Goal: Task Accomplishment & Management: Manage account settings

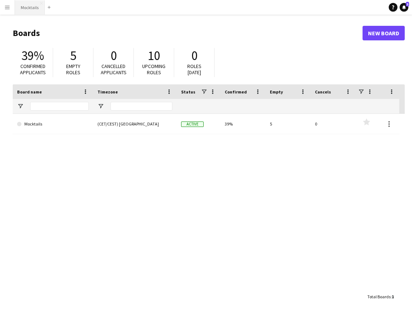
click at [33, 7] on button "Mocktails Close" at bounding box center [30, 7] width 30 height 14
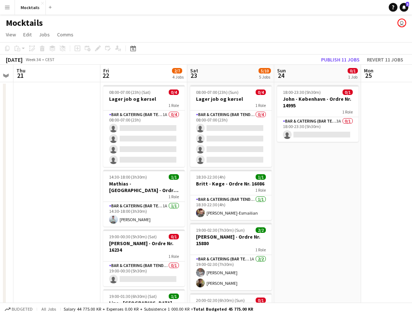
scroll to position [0, 248]
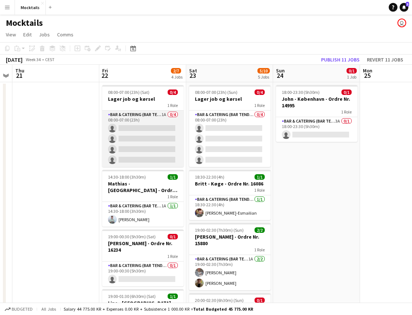
click at [157, 129] on app-card-role "Bar & Catering (Bar Tender) 1A 0/4 08:00-07:00 (23h) single-neutral-actions sin…" at bounding box center [142, 138] width 81 height 56
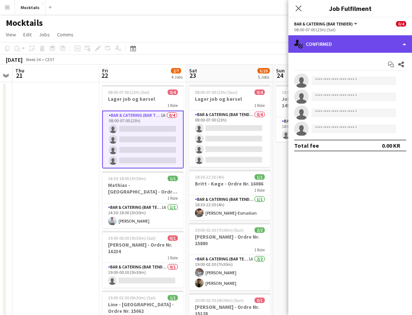
click at [385, 41] on div "single-neutral-actions-check-2 Confirmed" at bounding box center [350, 43] width 124 height 17
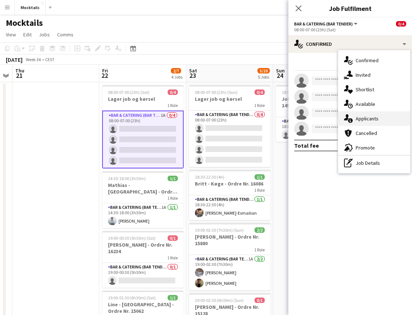
click at [375, 116] on div "single-neutral-actions-information Applicants" at bounding box center [374, 118] width 72 height 15
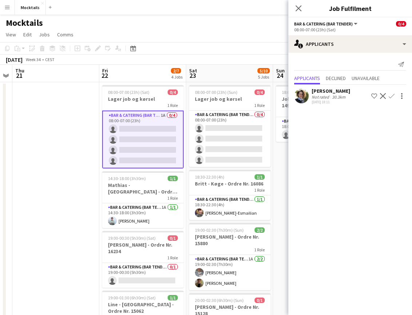
click at [391, 97] on app-icon "Confirm" at bounding box center [392, 96] width 6 height 6
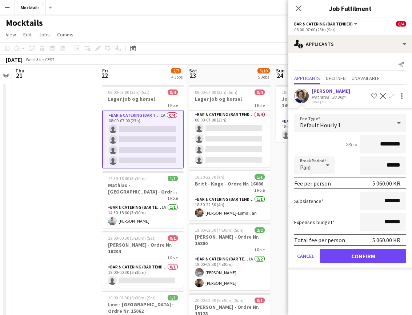
click at [384, 145] on input "*********" at bounding box center [382, 144] width 47 height 18
type input "******"
click at [328, 140] on div "23h x ******" at bounding box center [350, 144] width 112 height 18
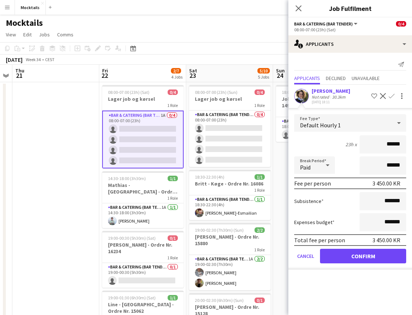
click at [357, 255] on button "Confirm" at bounding box center [363, 256] width 86 height 15
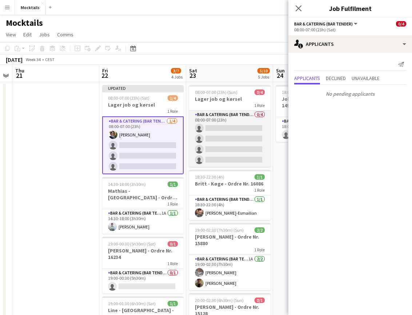
click at [212, 129] on app-card-role "Bar & Catering (Bar Tender) 0/4 08:00-07:00 (23h) single-neutral-actions single…" at bounding box center [229, 138] width 81 height 56
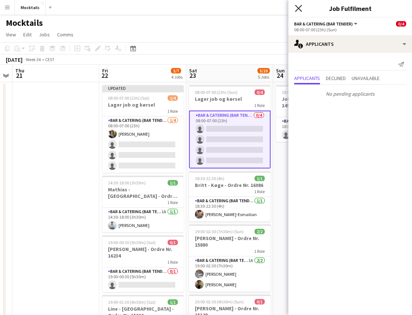
click at [297, 7] on icon at bounding box center [298, 8] width 7 height 7
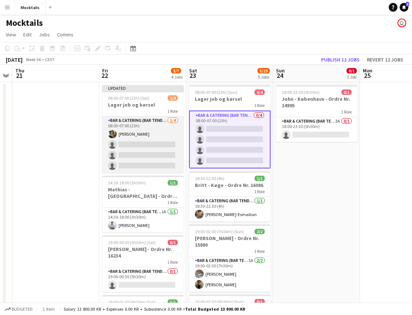
click at [143, 139] on app-card-role "Bar & Catering (Bar Tender) [DATE] 08:00-07:00 (23h) [PERSON_NAME] single-neutr…" at bounding box center [142, 144] width 81 height 56
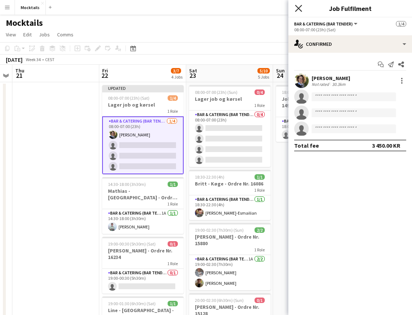
click at [297, 6] on icon "Close pop-in" at bounding box center [298, 8] width 7 height 7
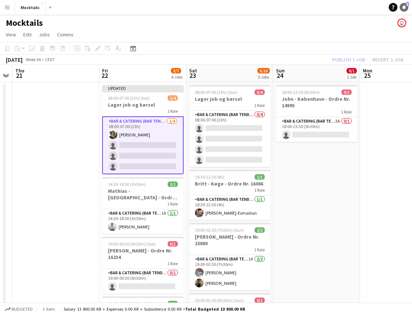
click at [404, 9] on icon "Notifications" at bounding box center [404, 7] width 4 height 4
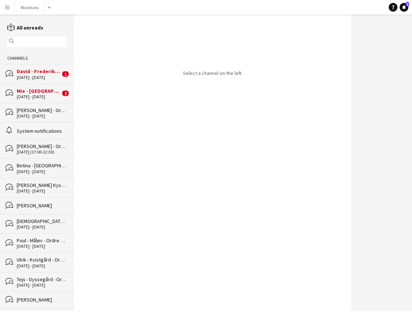
click at [42, 88] on div "Mie - [GEOGRAPHIC_DATA] - Ordre Nr. 15671" at bounding box center [39, 91] width 44 height 7
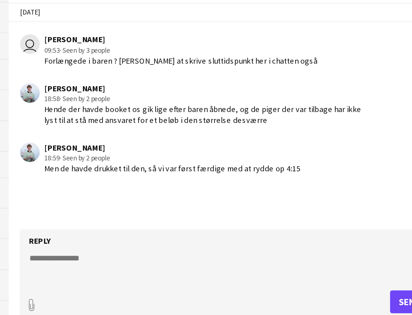
drag, startPoint x: 29, startPoint y: 107, endPoint x: 198, endPoint y: 104, distance: 168.7
click at [198, 192] on div "Sebastian Lysholt Skjold 18:59 · Seen by 2 people Men de havde drukket til den,…" at bounding box center [191, 202] width 221 height 20
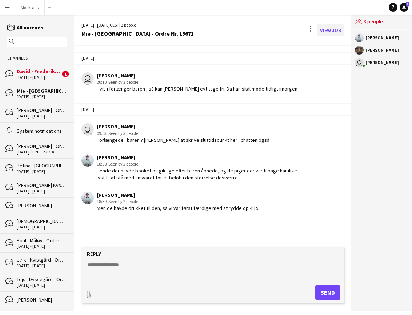
click at [330, 31] on link "View Job" at bounding box center [330, 30] width 27 height 12
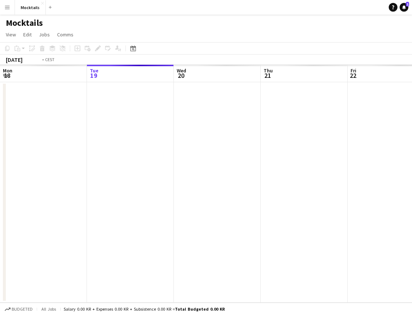
scroll to position [0, 250]
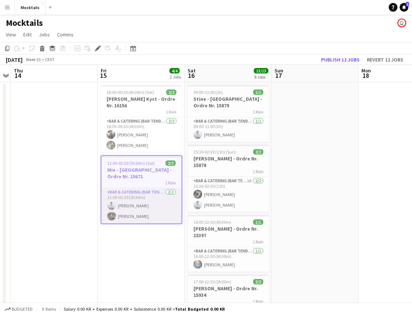
click at [145, 203] on app-card-role "Bar & Catering (Bar Tender) 2/2 21:00-02:30 (5h30m) Sebastian Lysholt Skjold Ma…" at bounding box center [141, 205] width 80 height 35
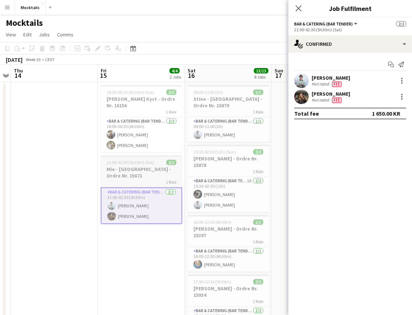
click at [148, 170] on h3 "Mie - [GEOGRAPHIC_DATA] - Ordre Nr. 15671" at bounding box center [141, 172] width 81 height 13
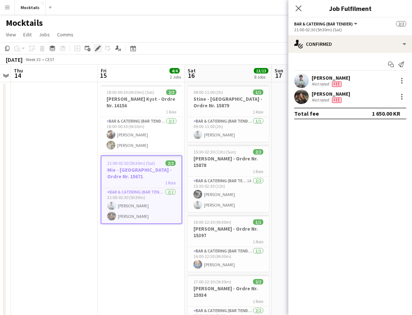
click at [96, 49] on icon at bounding box center [98, 49] width 4 height 4
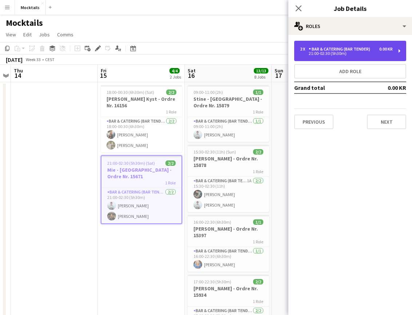
click at [367, 53] on div "21:00-02:30 (5h30m)" at bounding box center [346, 54] width 93 height 4
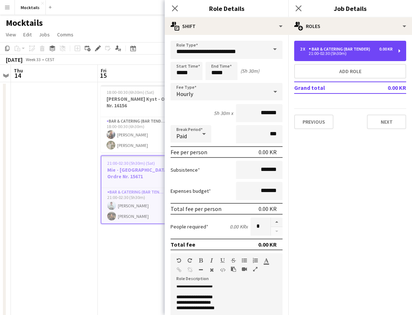
scroll to position [2, 0]
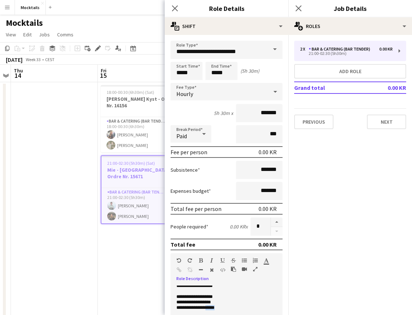
drag, startPoint x: 210, startPoint y: 308, endPoint x: 223, endPoint y: 308, distance: 13.1
click at [223, 308] on p "**********" at bounding box center [226, 307] width 100 height 5
drag, startPoint x: 210, startPoint y: 308, endPoint x: 224, endPoint y: 308, distance: 13.1
click at [224, 308] on p "**********" at bounding box center [226, 307] width 100 height 5
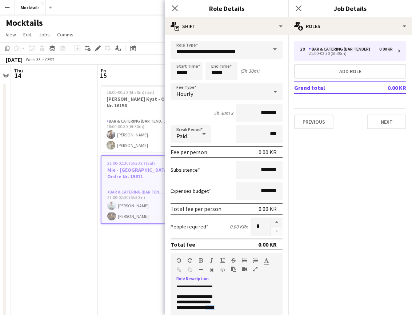
click at [224, 308] on p "**********" at bounding box center [226, 307] width 100 height 5
click at [174, 7] on icon "Close pop-in" at bounding box center [174, 8] width 7 height 7
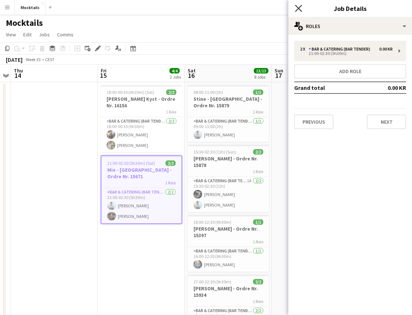
click at [296, 11] on icon at bounding box center [298, 8] width 7 height 7
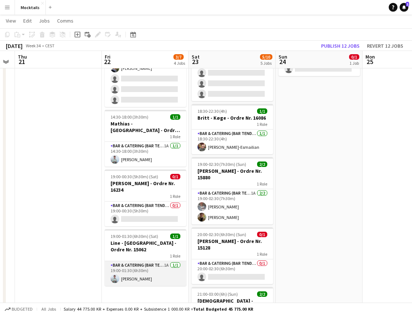
scroll to position [0, 229]
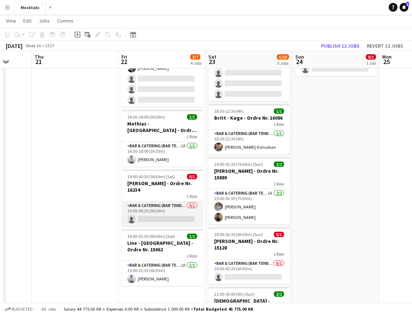
click at [158, 204] on app-card-role "Bar & Catering (Bar Tender) 0/1 19:00-00:30 (5h30m) single-neutral-actions" at bounding box center [161, 213] width 81 height 25
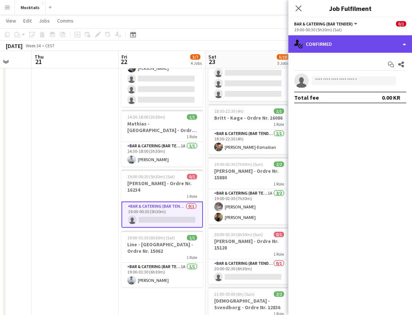
click at [326, 40] on div "single-neutral-actions-check-2 Confirmed" at bounding box center [350, 43] width 124 height 17
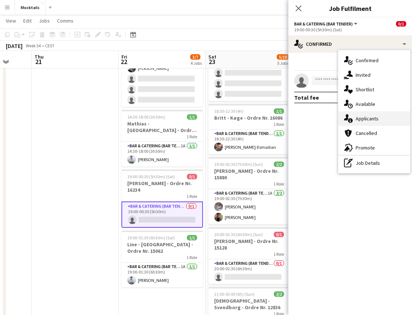
click at [366, 118] on div "single-neutral-actions-information Applicants" at bounding box center [374, 118] width 72 height 15
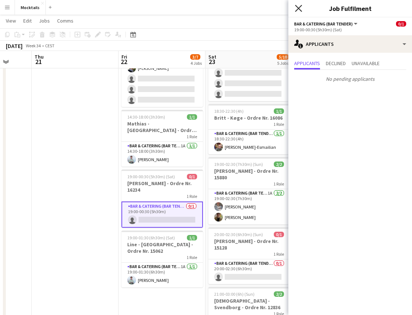
click at [299, 10] on icon "Close pop-in" at bounding box center [298, 8] width 7 height 7
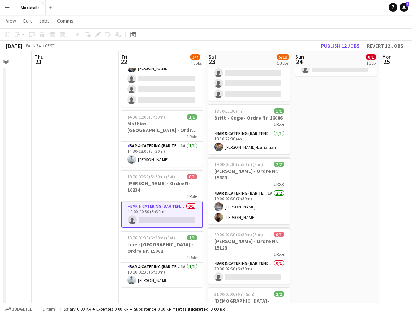
click at [156, 290] on app-date-cell "Updated 08:00-07:00 (23h) (Sat) 1/4 Lager job og kørsel 1 Role Bar & Catering (…" at bounding box center [161, 290] width 87 height 548
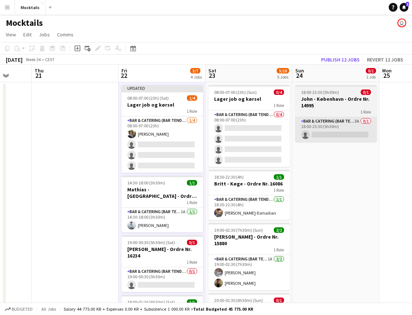
scroll to position [0, 0]
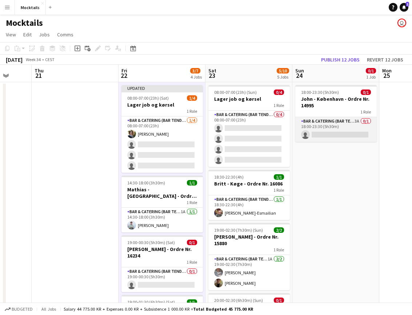
click at [352, 128] on app-card-role "Bar & Catering (Bar Tender) 3A 0/1 18:00-23:30 (5h30m) single-neutral-actions" at bounding box center [335, 129] width 81 height 25
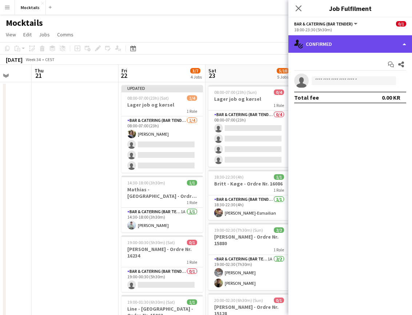
click at [358, 45] on div "single-neutral-actions-check-2 Confirmed" at bounding box center [350, 43] width 124 height 17
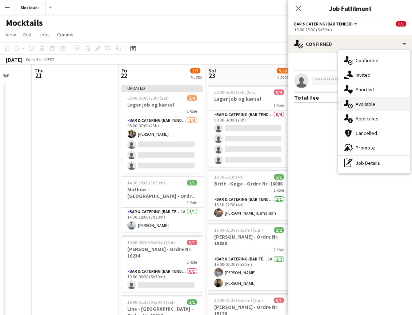
click at [365, 105] on div "single-neutral-actions-upload Available" at bounding box center [374, 104] width 72 height 15
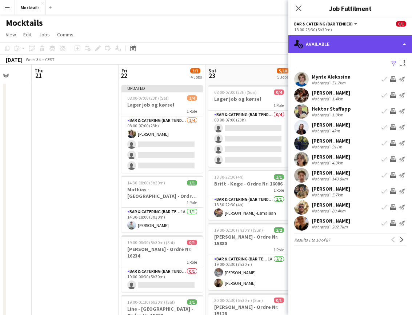
click at [350, 42] on div "single-neutral-actions-upload Available" at bounding box center [350, 43] width 124 height 17
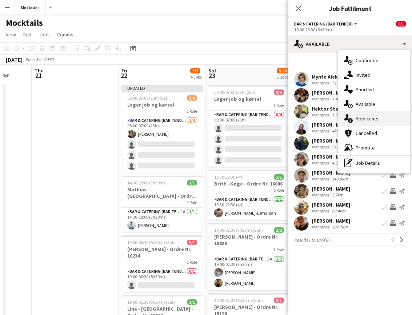
click at [367, 124] on div "single-neutral-actions-information Applicants" at bounding box center [374, 118] width 72 height 15
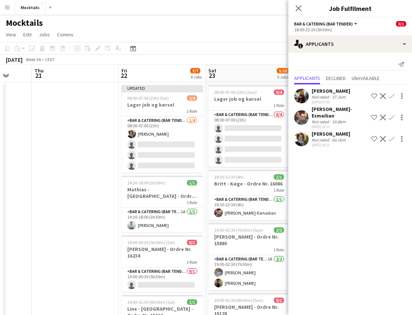
click at [391, 139] on app-icon "Confirm" at bounding box center [392, 139] width 6 height 6
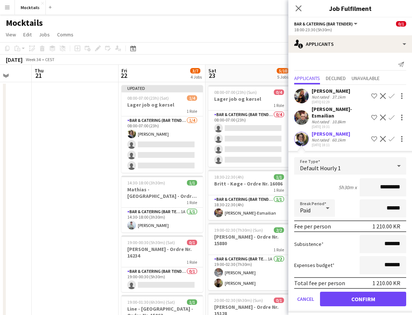
click at [374, 300] on button "Confirm" at bounding box center [363, 299] width 86 height 15
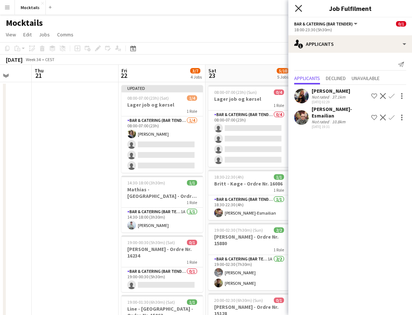
click at [301, 6] on icon at bounding box center [298, 8] width 7 height 7
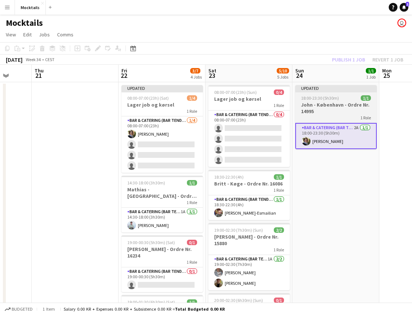
click at [338, 107] on h3 "John - København - Ordre Nr. 14995" at bounding box center [335, 107] width 81 height 13
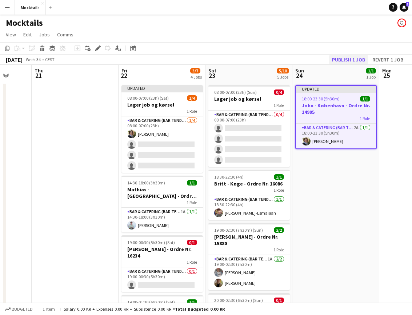
click at [355, 60] on button "Publish 1 job" at bounding box center [348, 59] width 39 height 9
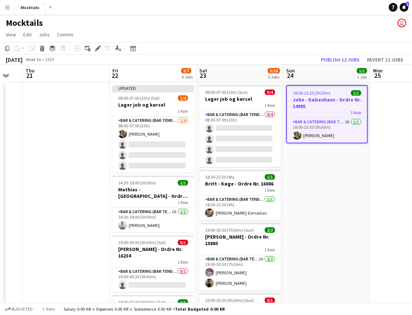
click at [405, 12] on app-navbar "Menu Boards Boards Boards All jobs Status Workforce Workforce My Workforce Recr…" at bounding box center [206, 7] width 412 height 15
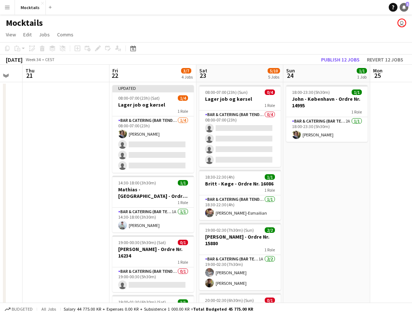
click at [405, 9] on icon "Notifications" at bounding box center [404, 7] width 4 height 4
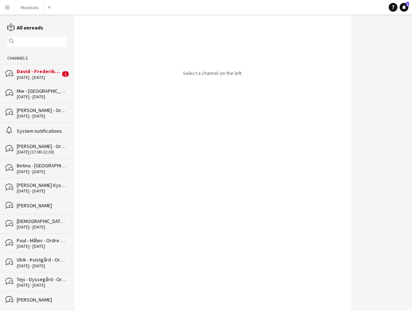
click at [35, 74] on div "David - Frederiksberg - Ordre Nr. 16038" at bounding box center [39, 71] width 44 height 7
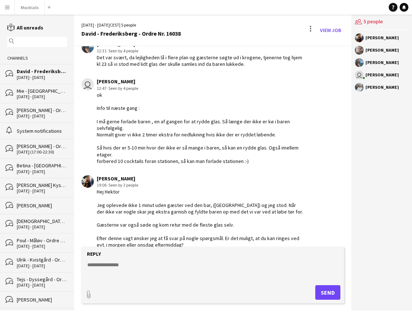
scroll to position [1206, 0]
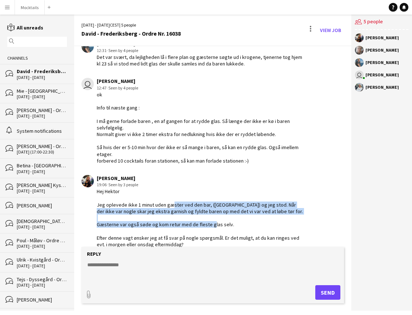
drag, startPoint x: 169, startPoint y: 193, endPoint x: 274, endPoint y: 222, distance: 108.6
click at [274, 222] on div "Hej Hektor Jeg oplevede ikke 1 minut uden gæster ved den bar, (Sille) og jeg st…" at bounding box center [200, 224] width 206 height 73
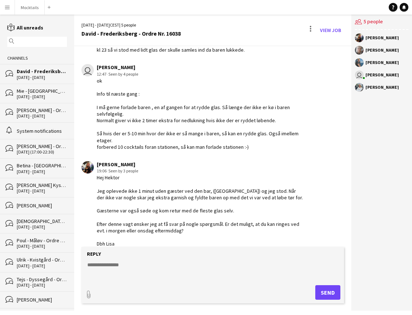
scroll to position [1220, 0]
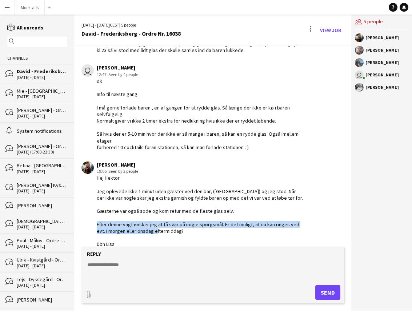
drag, startPoint x: 121, startPoint y: 215, endPoint x: 213, endPoint y: 221, distance: 92.1
click at [213, 221] on div "Hej Hektor Jeg oplevede ikke 1 minut uden gæster ved den bar, (Sille) og jeg st…" at bounding box center [200, 210] width 206 height 73
drag, startPoint x: 150, startPoint y: 213, endPoint x: 201, endPoint y: 221, distance: 51.8
click at [201, 221] on div "Hej Hektor Jeg oplevede ikke 1 minut uden gæster ved den bar, (Sille) og jeg st…" at bounding box center [200, 210] width 206 height 73
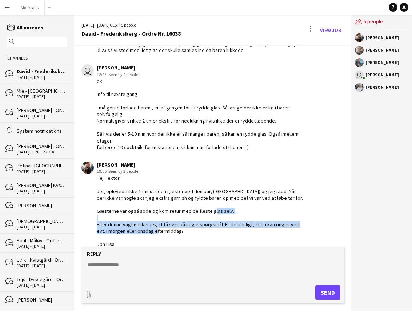
click at [201, 221] on div "Hej Hektor Jeg oplevede ikke 1 minut uden gæster ved den bar, (Sille) og jeg st…" at bounding box center [200, 210] width 206 height 73
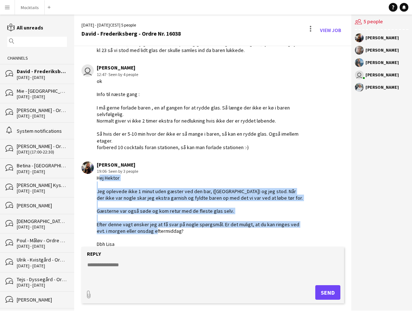
drag, startPoint x: 96, startPoint y: 169, endPoint x: 199, endPoint y: 246, distance: 128.2
click at [213, 222] on div "Hej Hektor Jeg oplevede ikke 1 minut uden gæster ved den bar, (Sille) og jeg st…" at bounding box center [200, 210] width 206 height 73
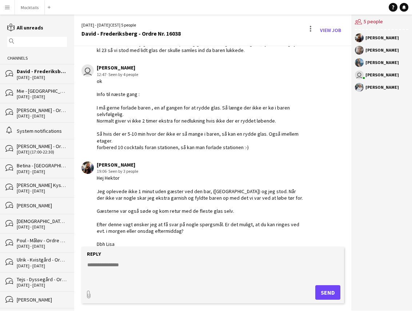
click at [194, 274] on textarea at bounding box center [214, 270] width 255 height 19
type textarea "*"
click at [279, 221] on div "Hej Hektor Jeg oplevede ikke 1 minut uden gæster ved den bar, (Sille) og jeg st…" at bounding box center [200, 210] width 206 height 73
click at [171, 263] on textarea at bounding box center [214, 270] width 255 height 19
type textarea "**********"
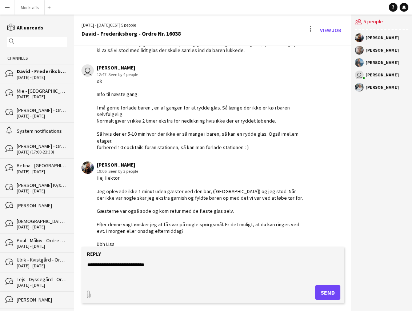
click at [331, 294] on button "Send" at bounding box center [327, 292] width 25 height 15
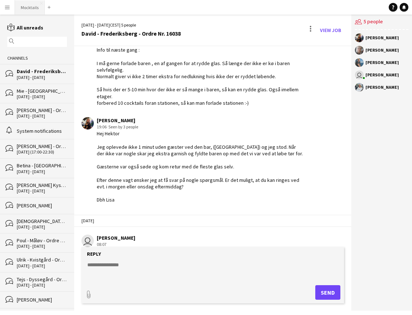
click at [31, 10] on button "Mocktails Close" at bounding box center [30, 7] width 30 height 14
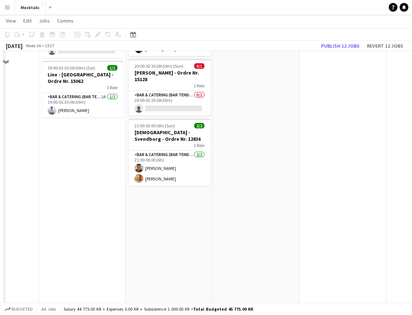
scroll to position [96, 0]
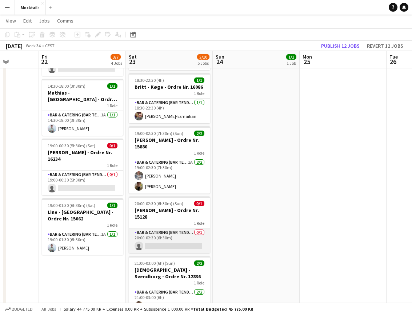
click at [173, 234] on app-card-role "Bar & Catering (Bar Tender) 0/1 20:00-02:30 (6h30m) single-neutral-actions" at bounding box center [169, 240] width 81 height 25
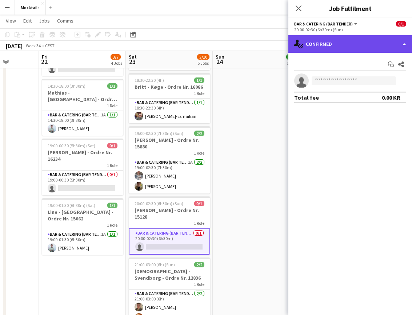
click at [355, 40] on div "single-neutral-actions-check-2 Confirmed" at bounding box center [350, 43] width 124 height 17
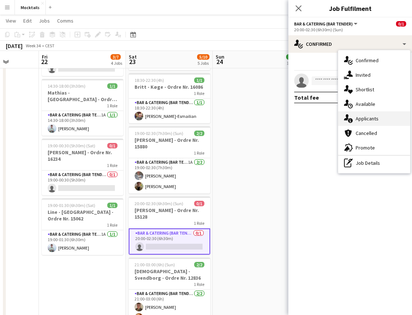
click at [367, 120] on div "single-neutral-actions-information Applicants" at bounding box center [374, 118] width 72 height 15
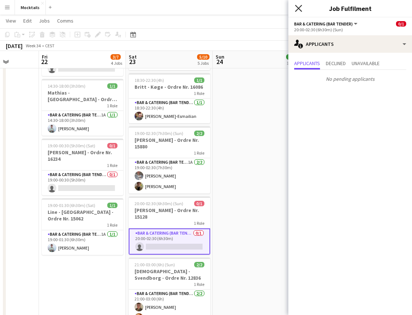
click at [297, 6] on icon at bounding box center [298, 8] width 7 height 7
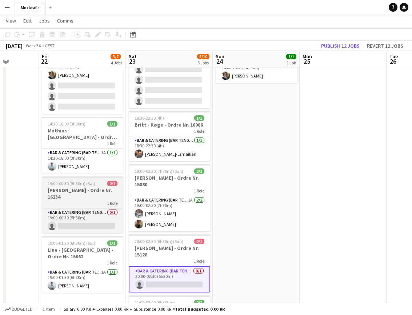
scroll to position [59, 0]
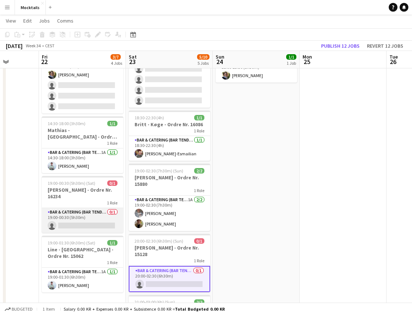
click at [82, 212] on app-card-role "Bar & Catering (Bar Tender) 0/1 19:00-00:30 (5h30m) single-neutral-actions" at bounding box center [82, 220] width 81 height 25
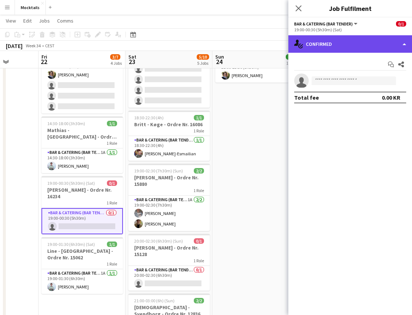
click at [333, 45] on div "single-neutral-actions-check-2 Confirmed" at bounding box center [350, 43] width 124 height 17
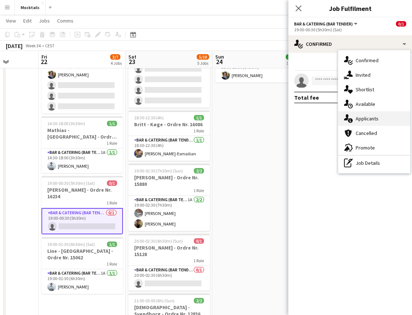
click at [365, 116] on div "single-neutral-actions-information Applicants" at bounding box center [374, 118] width 72 height 15
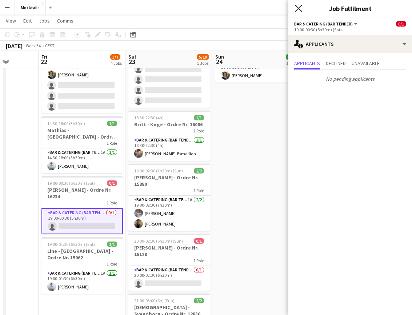
click at [296, 9] on icon "Close pop-in" at bounding box center [298, 8] width 7 height 7
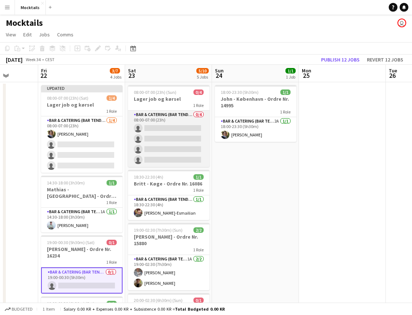
scroll to position [0, 0]
click at [194, 133] on app-card-role "Bar & Catering (Bar Tender) 0/4 08:00-07:00 (23h) single-neutral-actions single…" at bounding box center [168, 138] width 81 height 56
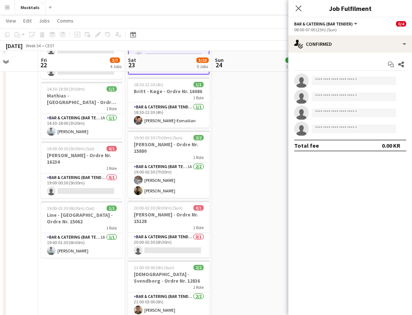
scroll to position [96, 0]
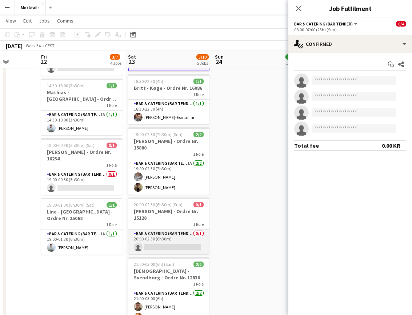
click at [175, 237] on app-card-role "Bar & Catering (Bar Tender) 0/1 20:00-02:30 (6h30m) single-neutral-actions" at bounding box center [168, 241] width 81 height 25
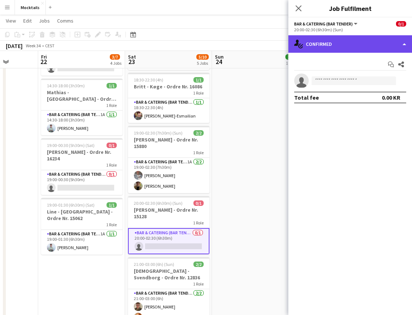
click at [332, 41] on div "single-neutral-actions-check-2 Confirmed" at bounding box center [350, 43] width 124 height 17
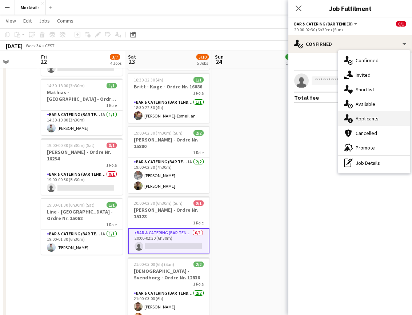
click at [373, 120] on div "single-neutral-actions-information Applicants" at bounding box center [374, 118] width 72 height 15
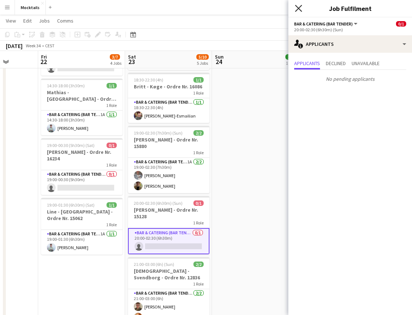
click at [297, 10] on icon at bounding box center [298, 8] width 7 height 7
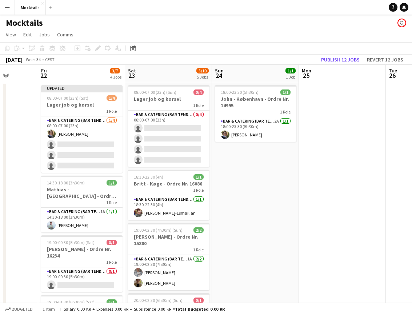
scroll to position [0, 0]
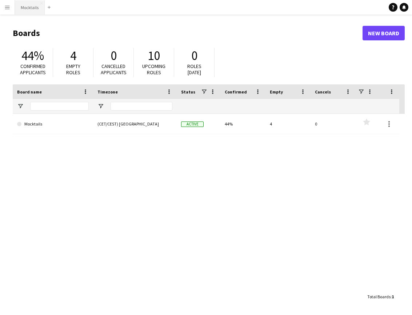
click at [25, 9] on button "Mocktails Close" at bounding box center [30, 7] width 30 height 14
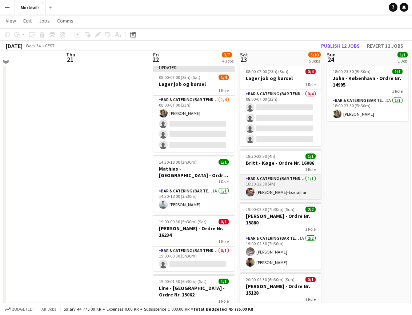
scroll to position [29, 0]
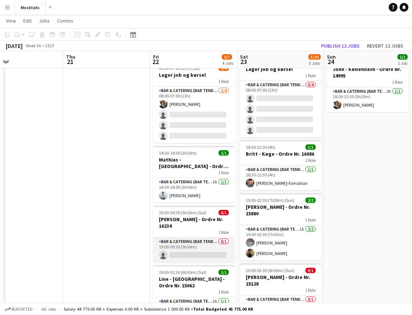
click at [194, 239] on app-card-role "Bar & Catering (Bar Tender) 0/1 19:00-00:30 (5h30m) single-neutral-actions" at bounding box center [193, 249] width 81 height 25
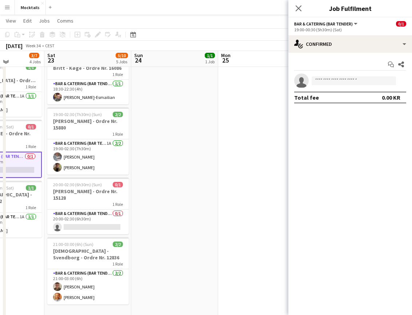
scroll to position [118, 0]
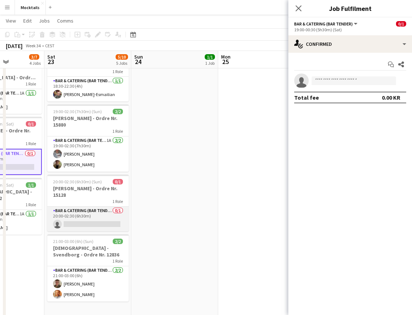
click at [105, 213] on app-card-role "Bar & Catering (Bar Tender) 0/1 20:00-02:30 (6h30m) single-neutral-actions" at bounding box center [87, 218] width 81 height 25
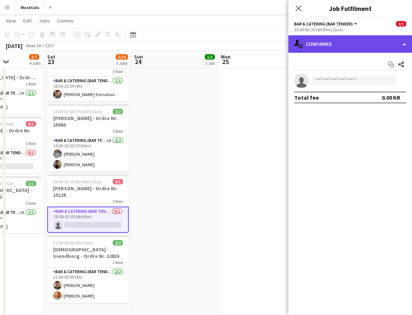
click at [353, 46] on div "single-neutral-actions-check-2 Confirmed" at bounding box center [350, 43] width 124 height 17
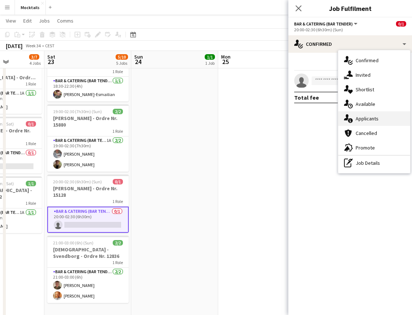
click at [367, 116] on div "single-neutral-actions-information Applicants" at bounding box center [374, 118] width 72 height 15
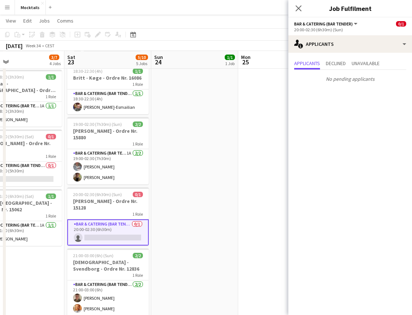
scroll to position [105, 0]
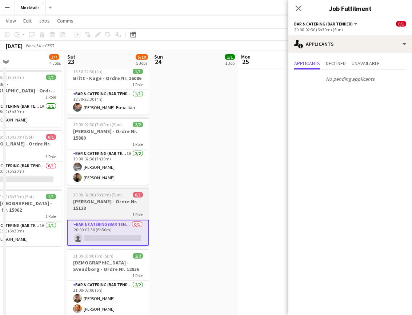
click at [99, 208] on h3 "[PERSON_NAME] - Ordre Nr. 15128" at bounding box center [107, 204] width 81 height 13
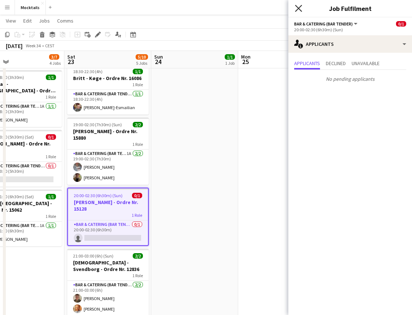
click at [298, 9] on icon at bounding box center [298, 8] width 7 height 7
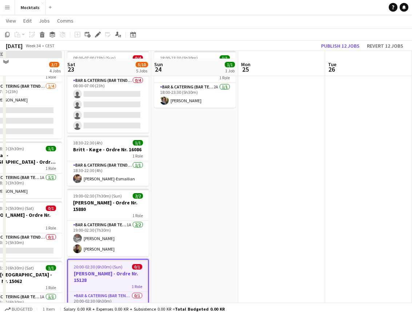
scroll to position [47, 0]
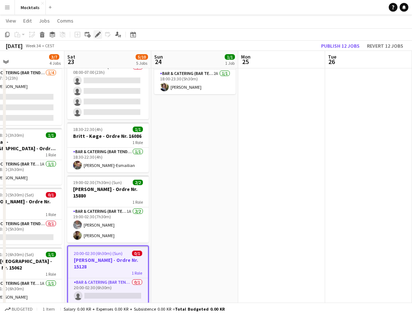
click at [97, 37] on div "Edit" at bounding box center [97, 34] width 9 height 9
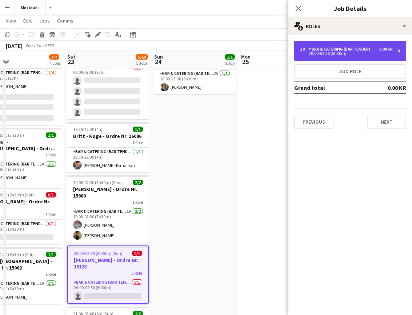
click at [383, 52] on div "20:00-02:30 (6h30m)" at bounding box center [346, 54] width 93 height 4
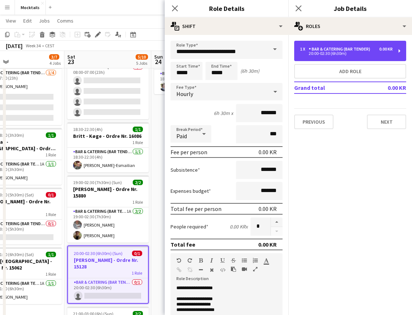
scroll to position [0, 0]
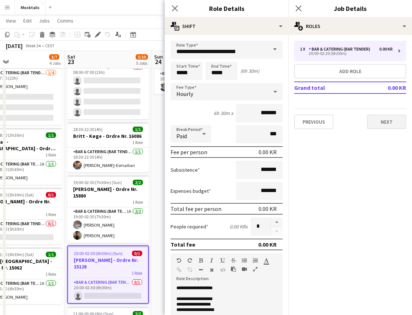
click at [385, 121] on button "Next" at bounding box center [386, 121] width 39 height 15
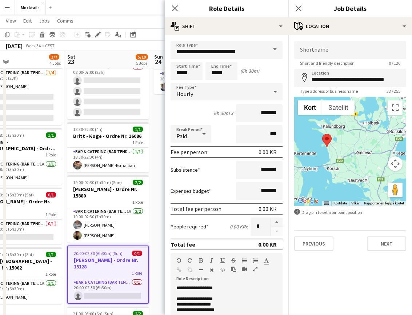
drag, startPoint x: 378, startPoint y: 134, endPoint x: 340, endPoint y: 140, distance: 38.2
click at [340, 140] on div at bounding box center [350, 151] width 112 height 109
click at [172, 8] on icon "Close pop-in" at bounding box center [174, 8] width 7 height 7
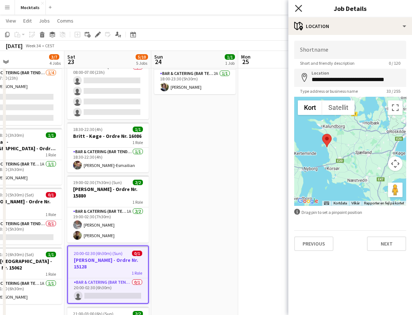
click at [296, 5] on icon at bounding box center [298, 8] width 7 height 7
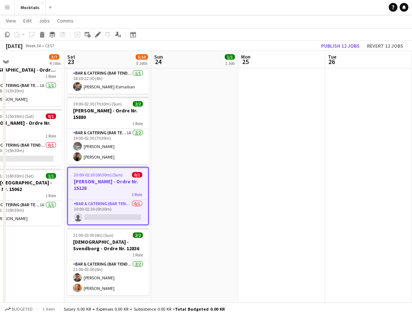
scroll to position [126, 0]
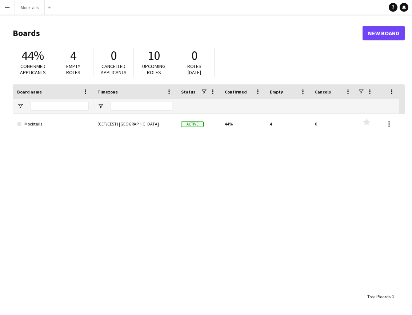
click at [10, 7] on button "Menu" at bounding box center [7, 7] width 15 height 15
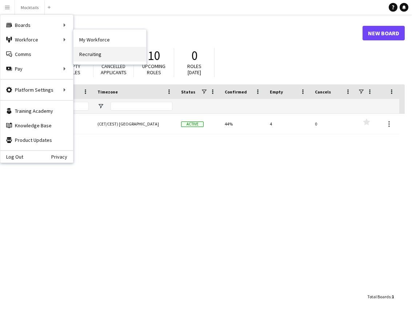
click at [93, 47] on link "Recruiting" at bounding box center [109, 54] width 73 height 15
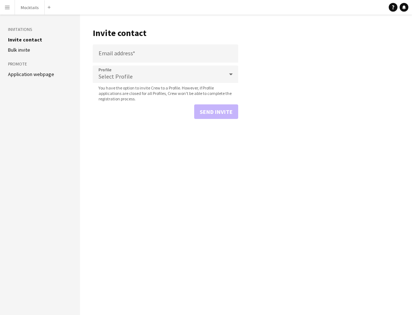
click at [5, 8] on app-icon "Menu" at bounding box center [7, 7] width 6 height 6
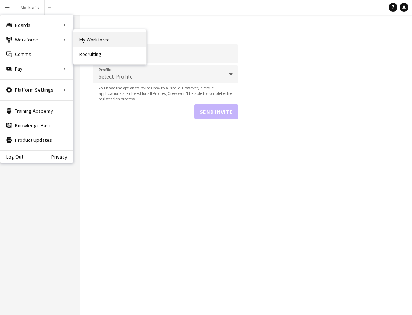
click at [88, 38] on link "My Workforce" at bounding box center [109, 39] width 73 height 15
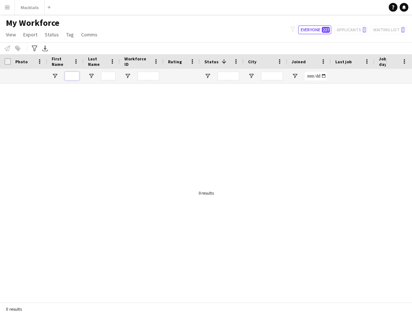
click at [72, 73] on input "First Name Filter Input" at bounding box center [72, 76] width 15 height 9
type input "*****"
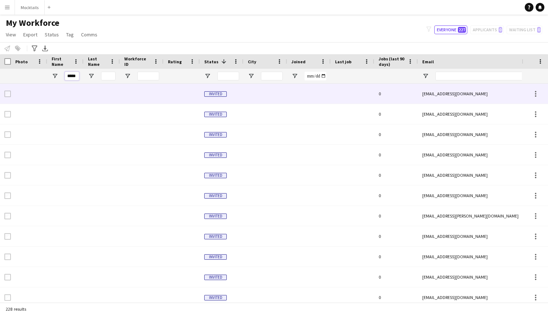
type input "*****"
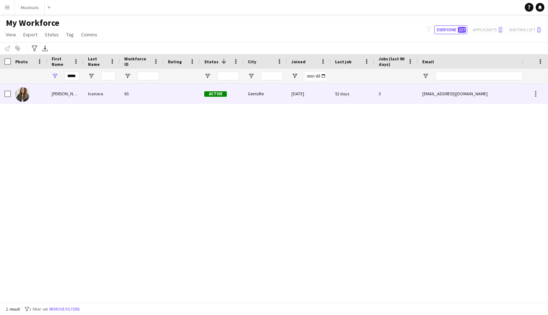
click at [89, 97] on div "Ivanova" at bounding box center [102, 94] width 36 height 20
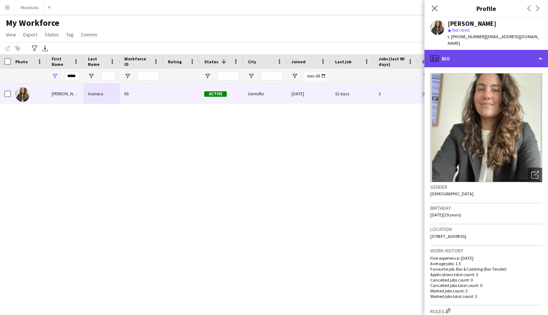
click at [411, 50] on div "profile Bio" at bounding box center [487, 58] width 124 height 17
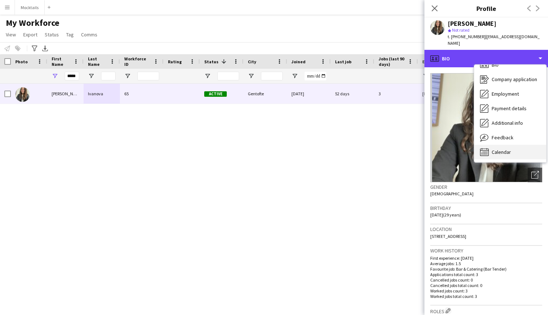
scroll to position [10, 0]
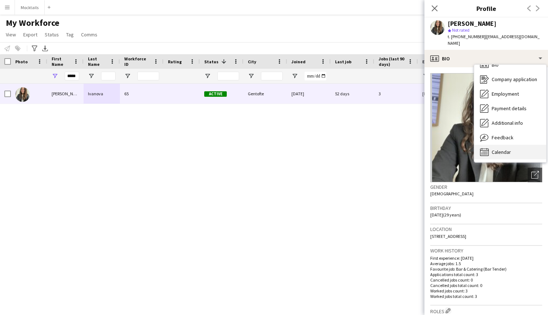
click at [411, 149] on span "Calendar" at bounding box center [501, 152] width 19 height 7
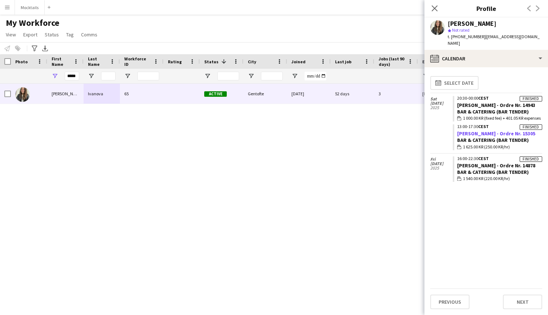
click at [411, 130] on link "Anna - Birkerød - Ordre Nr. 15305" at bounding box center [496, 133] width 78 height 7
click at [32, 7] on button "Mocktails Close" at bounding box center [30, 7] width 30 height 14
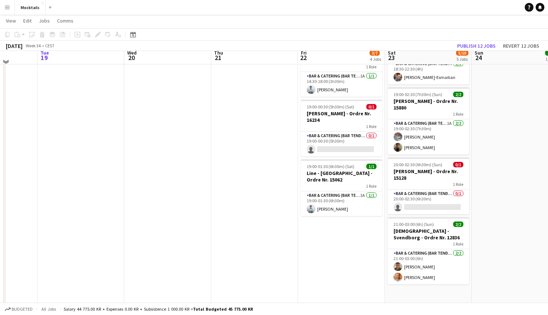
scroll to position [138, 0]
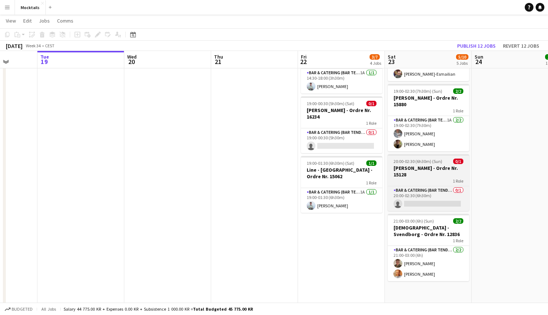
click at [411, 174] on h3 "[PERSON_NAME] - Ordre Nr. 15128" at bounding box center [428, 171] width 81 height 13
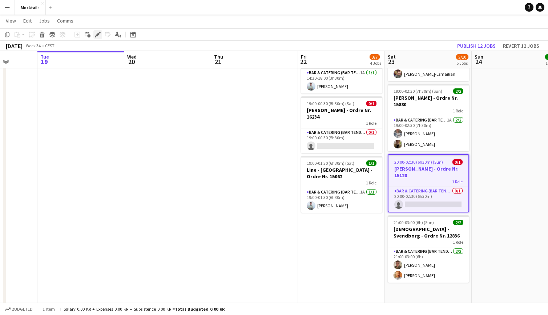
click at [99, 35] on icon "Edit" at bounding box center [98, 35] width 6 height 6
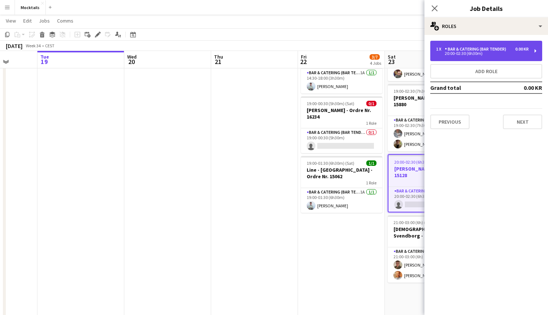
click at [411, 52] on div "20:00-02:30 (6h30m)" at bounding box center [482, 54] width 93 height 4
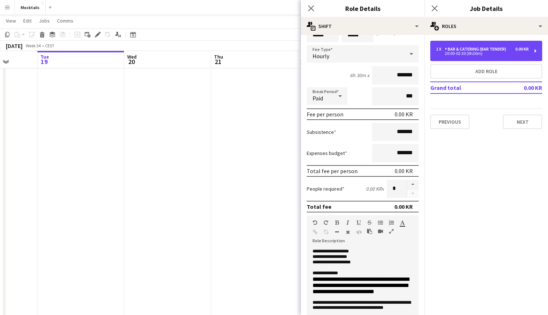
scroll to position [8, 0]
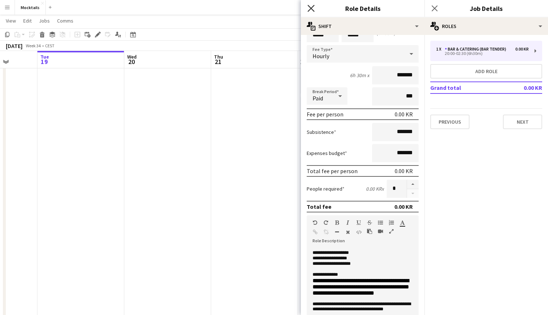
click at [310, 9] on icon at bounding box center [311, 8] width 7 height 7
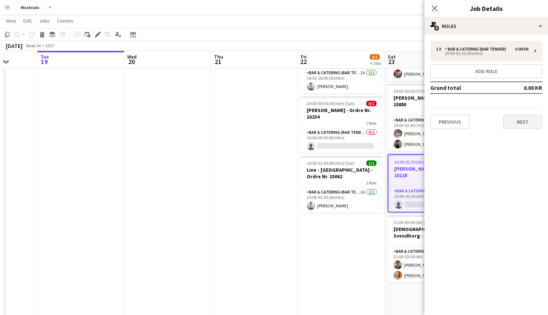
click at [411, 121] on button "Next" at bounding box center [522, 121] width 39 height 15
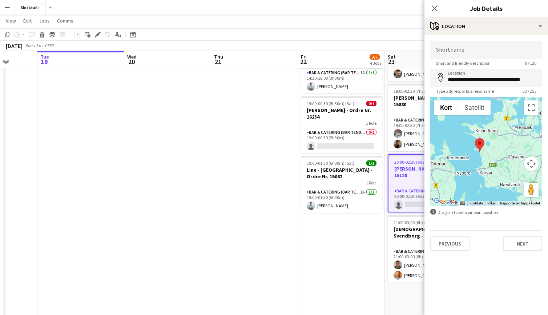
drag, startPoint x: 504, startPoint y: 169, endPoint x: 488, endPoint y: 160, distance: 17.9
click at [411, 160] on div at bounding box center [486, 151] width 112 height 109
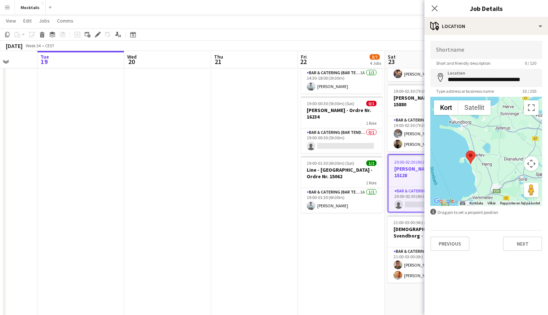
drag, startPoint x: 481, startPoint y: 178, endPoint x: 489, endPoint y: 176, distance: 8.2
click at [411, 176] on div at bounding box center [486, 151] width 112 height 109
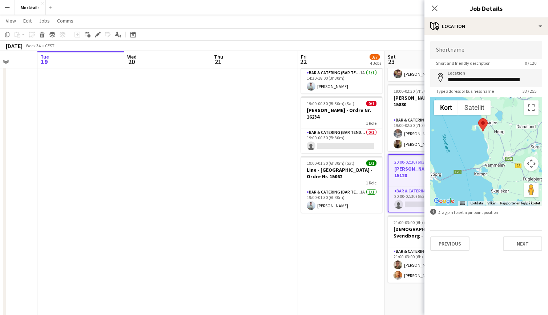
drag, startPoint x: 506, startPoint y: 175, endPoint x: 518, endPoint y: 142, distance: 34.4
click at [411, 142] on div at bounding box center [486, 151] width 112 height 109
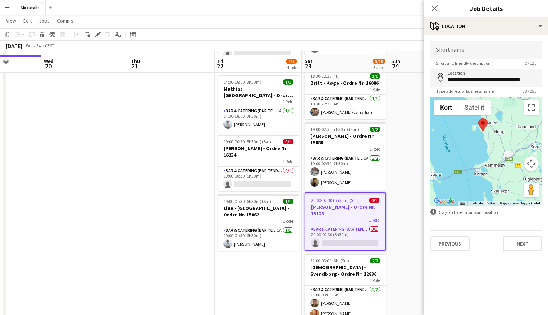
scroll to position [105, 0]
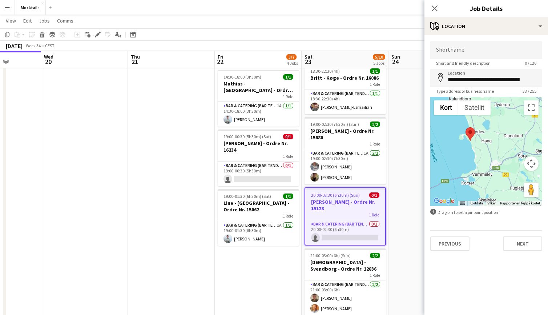
drag, startPoint x: 514, startPoint y: 133, endPoint x: 502, endPoint y: 143, distance: 16.1
click at [411, 143] on div at bounding box center [486, 151] width 112 height 109
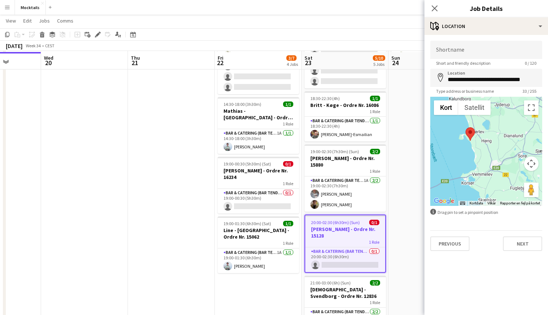
scroll to position [86, 0]
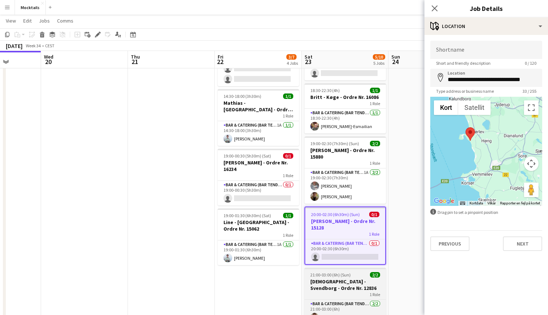
click at [355, 283] on h3 "[DEMOGRAPHIC_DATA] - Svendborg - Ordre Nr. 12836" at bounding box center [345, 284] width 81 height 13
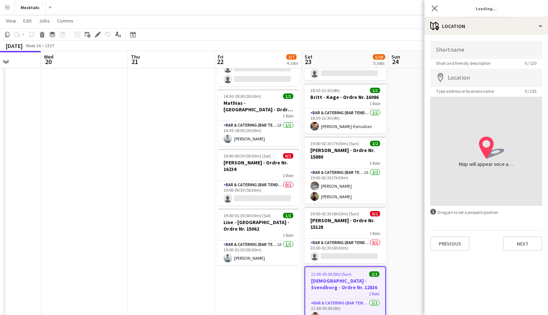
type input "**********"
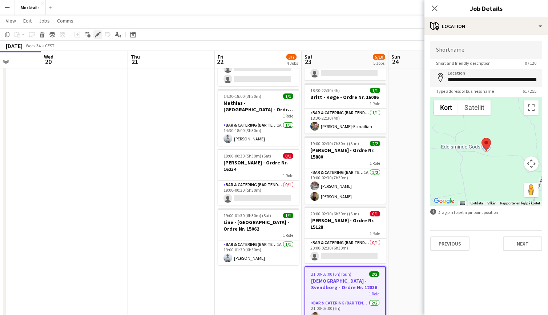
click at [98, 36] on icon "Edit" at bounding box center [98, 35] width 6 height 6
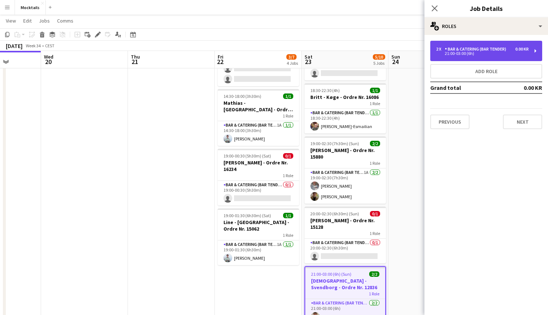
click at [411, 52] on div "21:00-03:00 (6h)" at bounding box center [482, 54] width 93 height 4
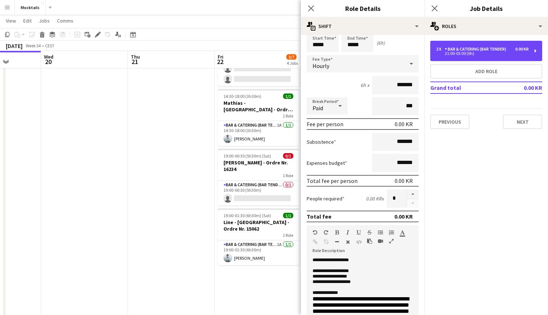
scroll to position [28, 0]
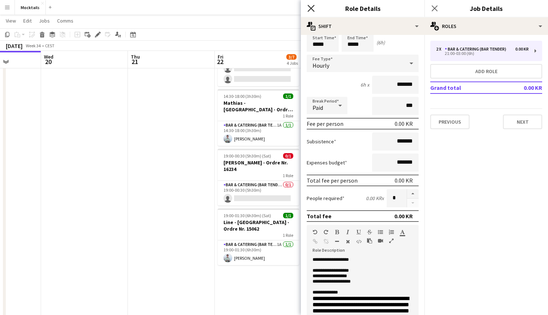
click at [310, 8] on icon "Close pop-in" at bounding box center [311, 8] width 7 height 7
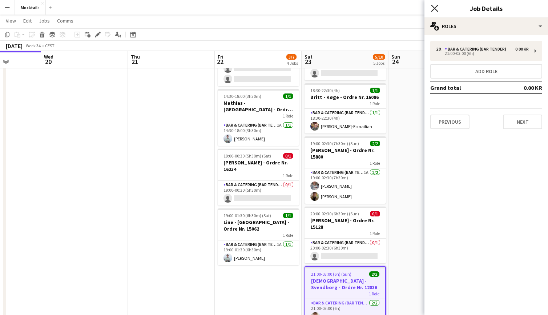
click at [411, 8] on icon at bounding box center [434, 8] width 7 height 7
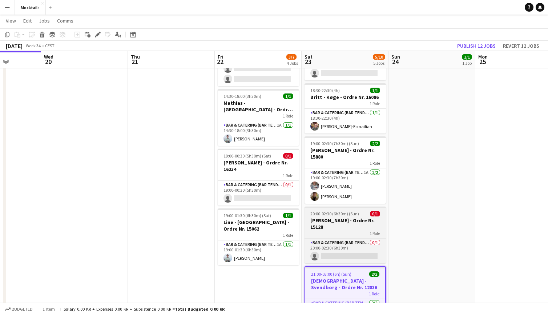
click at [348, 224] on h3 "[PERSON_NAME] - Ordre Nr. 15128" at bounding box center [345, 223] width 81 height 13
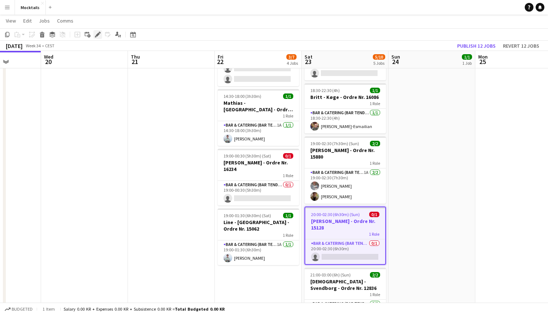
click at [98, 35] on icon at bounding box center [98, 35] width 4 height 4
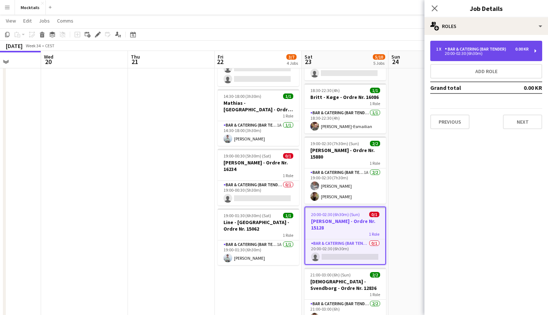
click at [411, 49] on div "Bar & Catering (Bar Tender)" at bounding box center [477, 49] width 64 height 5
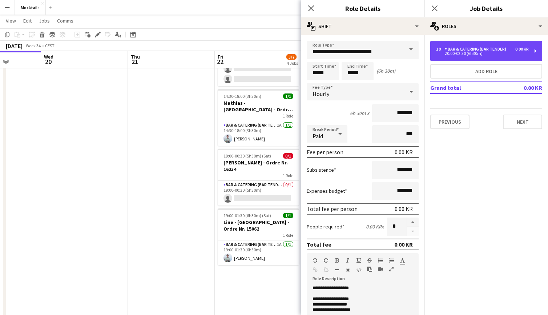
scroll to position [0, 0]
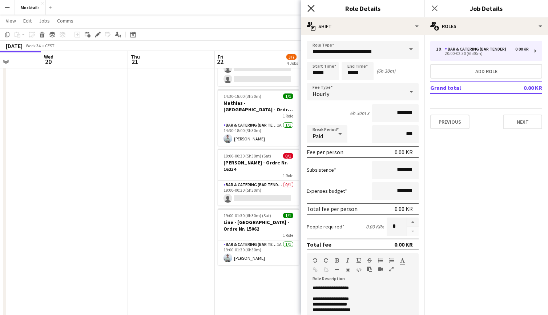
click at [312, 7] on icon at bounding box center [311, 8] width 7 height 7
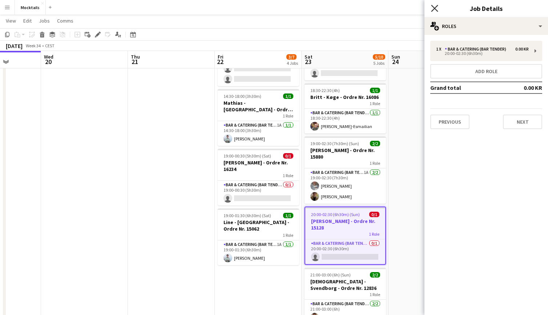
click at [411, 9] on icon at bounding box center [434, 8] width 7 height 7
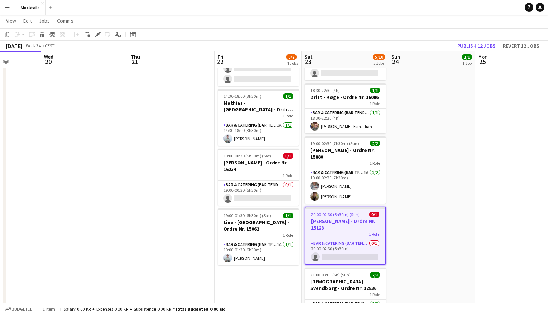
click at [403, 227] on app-date-cell "18:00-23:30 (5h30m) 1/1 John - København - Ordre Nr. 14995 1 Role Bar & Caterin…" at bounding box center [432, 270] width 87 height 548
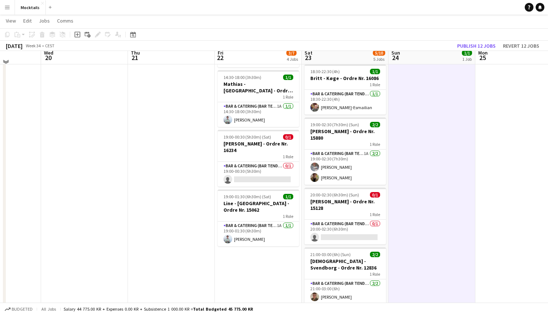
scroll to position [99, 0]
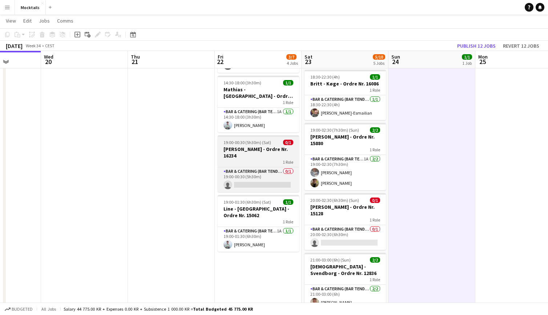
click at [266, 148] on h3 "[PERSON_NAME] - Ordre Nr. 16234" at bounding box center [258, 152] width 81 height 13
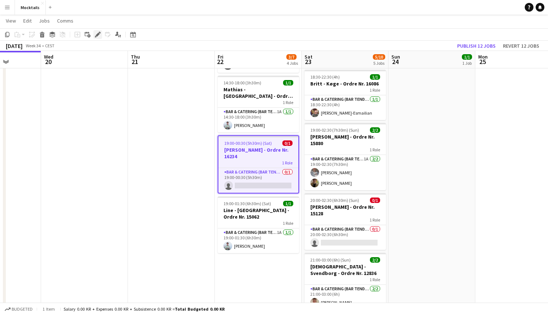
click at [98, 39] on div "Edit" at bounding box center [97, 34] width 9 height 9
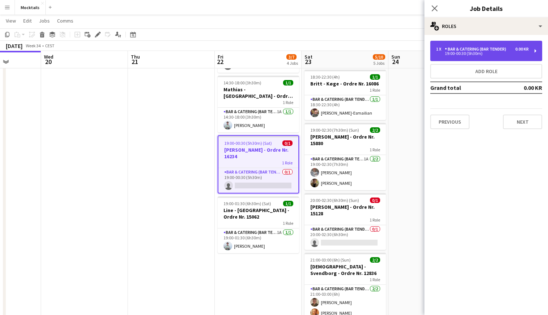
click at [411, 54] on div "19:00-00:30 (5h30m)" at bounding box center [482, 54] width 93 height 4
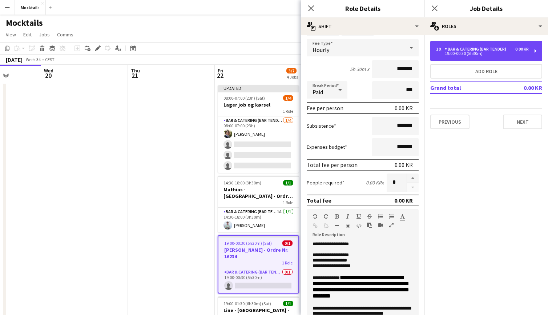
scroll to position [0, 0]
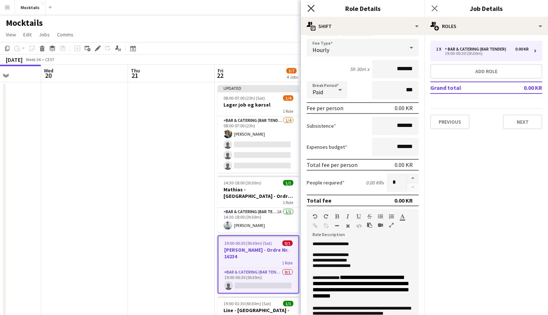
click at [309, 9] on icon "Close pop-in" at bounding box center [311, 8] width 7 height 7
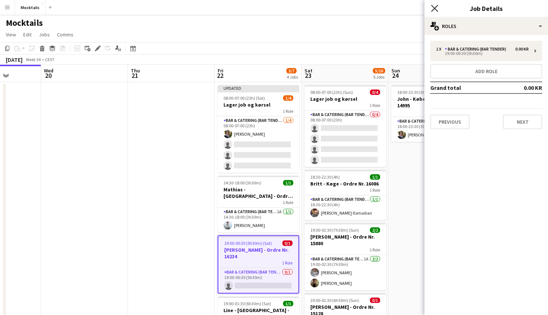
click at [411, 11] on icon "Close pop-in" at bounding box center [434, 8] width 7 height 7
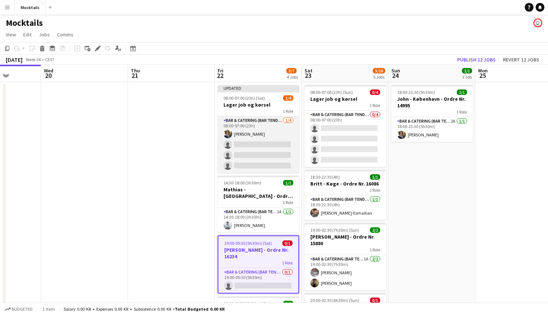
click at [260, 165] on app-card-role "Bar & Catering (Bar Tender) [DATE] 08:00-07:00 (23h) [PERSON_NAME] single-neutr…" at bounding box center [258, 144] width 81 height 56
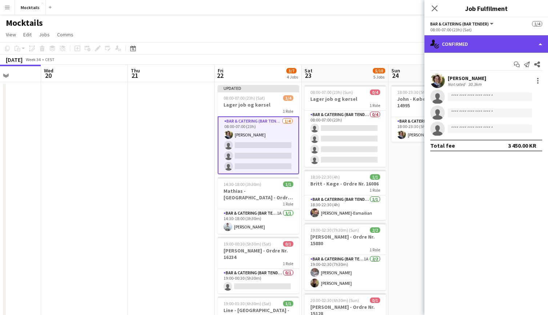
click at [411, 47] on div "single-neutral-actions-check-2 Confirmed" at bounding box center [487, 43] width 124 height 17
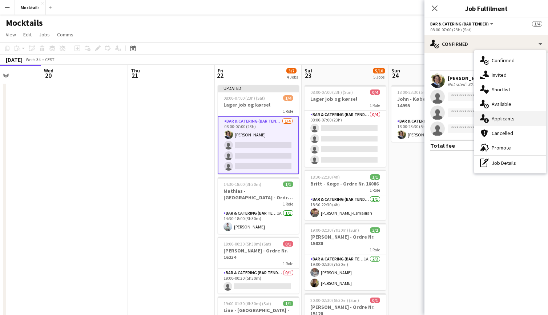
click at [411, 117] on div "single-neutral-actions-information Applicants" at bounding box center [510, 118] width 72 height 15
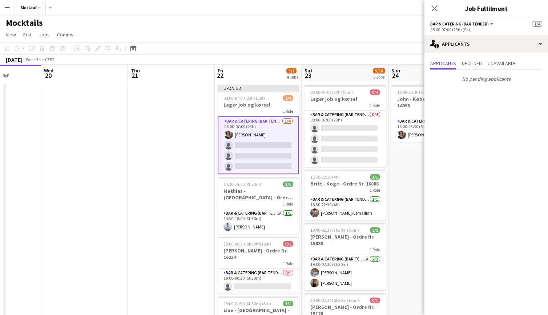
scroll to position [4, 0]
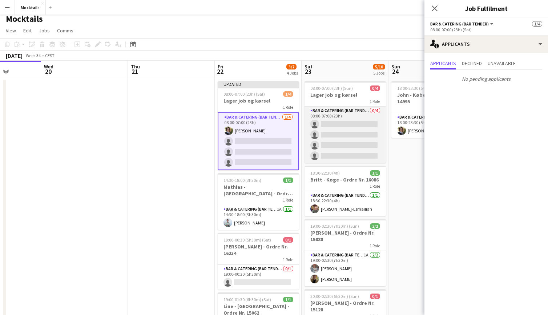
click at [331, 133] on app-card-role "Bar & Catering (Bar Tender) 0/4 08:00-07:00 (23h) single-neutral-actions single…" at bounding box center [345, 135] width 81 height 56
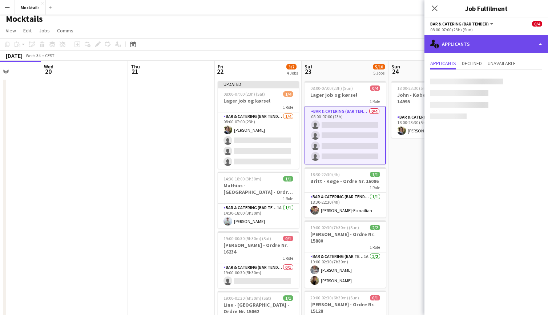
click at [411, 47] on div "single-neutral-actions-information Applicants" at bounding box center [487, 43] width 124 height 17
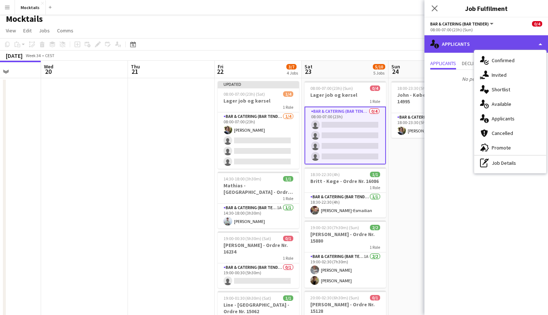
click at [411, 47] on div "single-neutral-actions-information Applicants" at bounding box center [487, 43] width 124 height 17
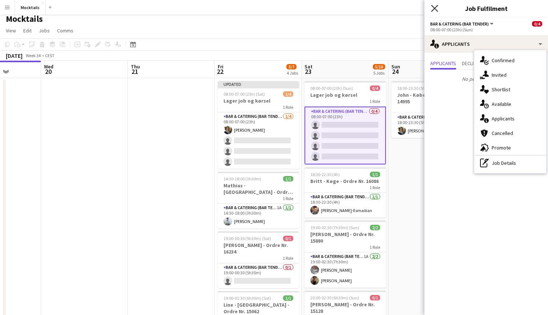
click at [411, 6] on icon "Close pop-in" at bounding box center [434, 8] width 7 height 7
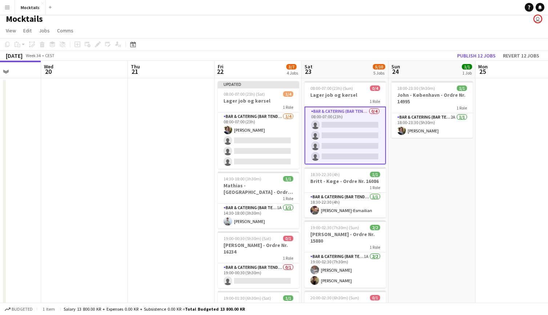
click at [411, 25] on app-page-menu "View Day view expanded Day view collapsed Month view Date picker Jump to today …" at bounding box center [274, 31] width 548 height 14
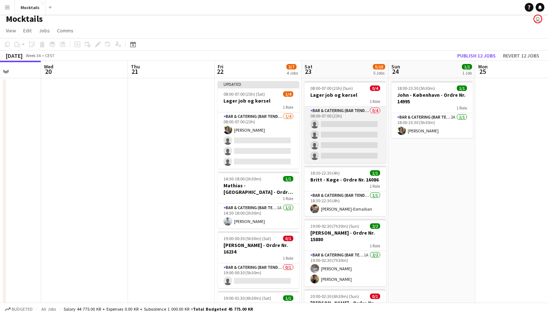
click at [374, 142] on app-card-role "Bar & Catering (Bar Tender) 0/4 08:00-07:00 (23h) single-neutral-actions single…" at bounding box center [345, 135] width 81 height 56
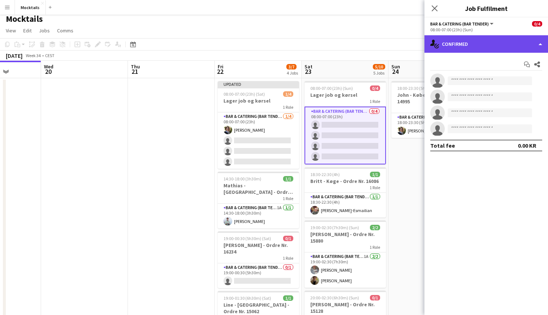
click at [411, 50] on div "single-neutral-actions-check-2 Confirmed" at bounding box center [487, 43] width 124 height 17
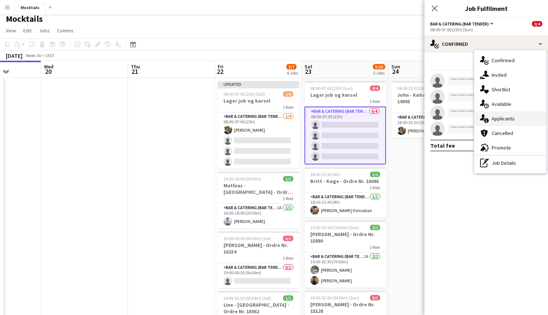
click at [411, 117] on div "single-neutral-actions-information Applicants" at bounding box center [510, 118] width 72 height 15
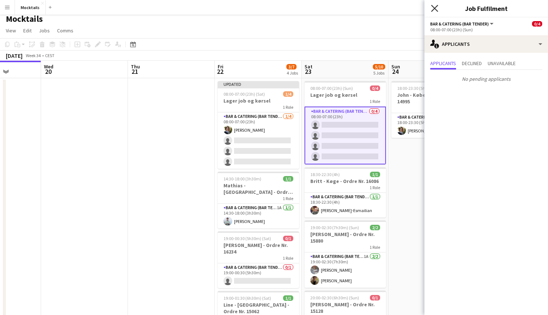
click at [411, 10] on icon "Close pop-in" at bounding box center [434, 8] width 7 height 7
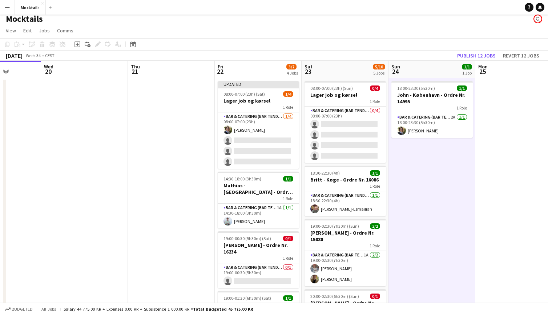
scroll to position [0, 306]
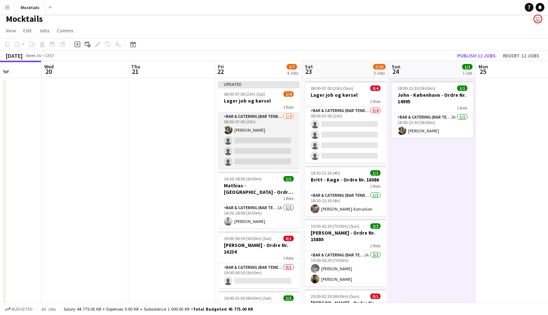
click at [266, 152] on app-card-role "Bar & Catering (Bar Tender) [DATE] 08:00-07:00 (23h) [PERSON_NAME] single-neutr…" at bounding box center [258, 140] width 81 height 56
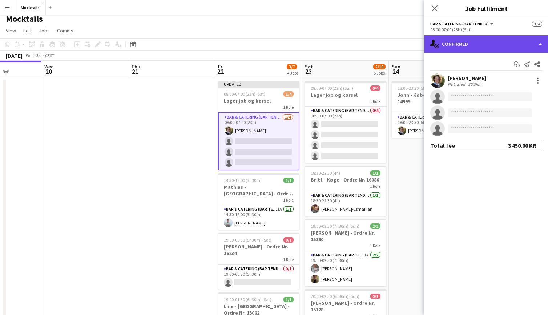
click at [411, 43] on div "single-neutral-actions-check-2 Confirmed" at bounding box center [487, 43] width 124 height 17
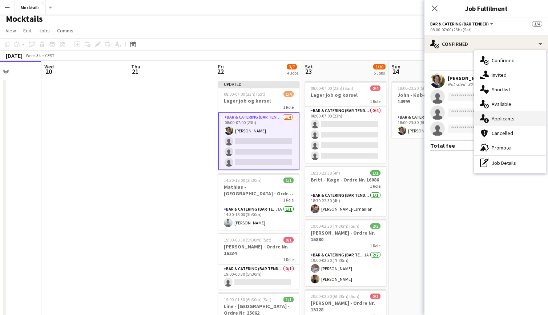
click at [411, 120] on div "single-neutral-actions-information Applicants" at bounding box center [510, 118] width 72 height 15
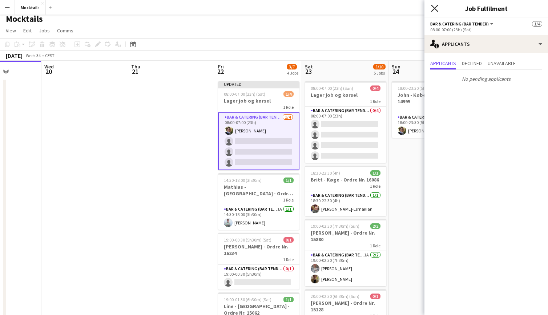
click at [411, 8] on icon "Close pop-in" at bounding box center [434, 8] width 7 height 7
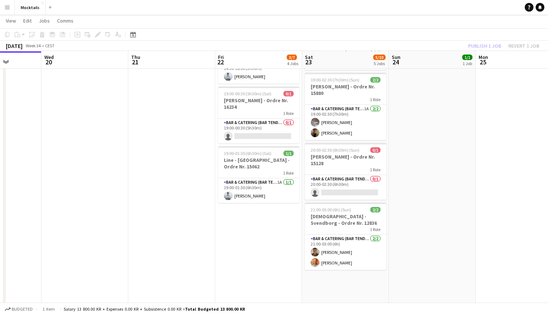
scroll to position [150, 0]
click at [264, 120] on app-card-role "Bar & Catering (Bar Tender) 0/1 19:00-00:30 (5h30m) single-neutral-actions" at bounding box center [258, 130] width 81 height 25
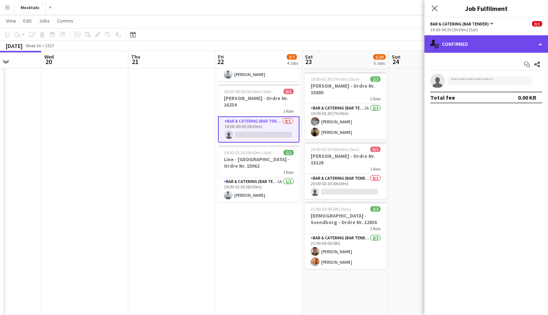
click at [411, 40] on div "single-neutral-actions-check-2 Confirmed" at bounding box center [487, 43] width 124 height 17
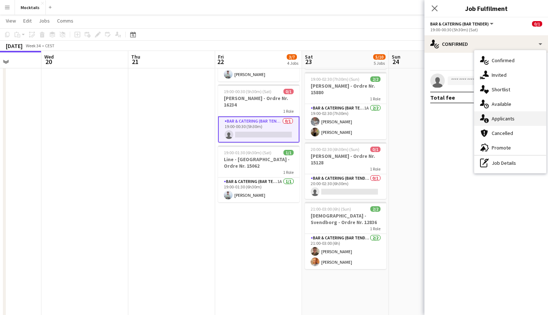
click at [411, 119] on div "single-neutral-actions-information Applicants" at bounding box center [510, 118] width 72 height 15
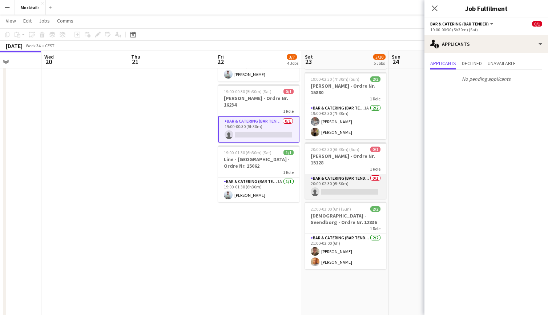
click at [345, 188] on app-card-role "Bar & Catering (Bar Tender) 0/1 20:00-02:30 (6h30m) single-neutral-actions" at bounding box center [345, 186] width 81 height 25
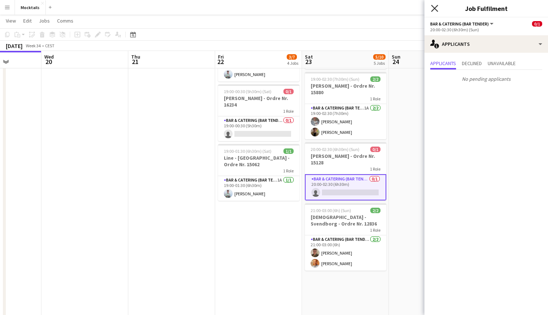
click at [411, 9] on icon "Close pop-in" at bounding box center [434, 8] width 7 height 7
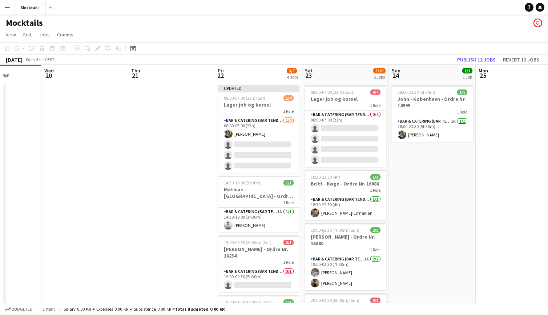
scroll to position [0, 0]
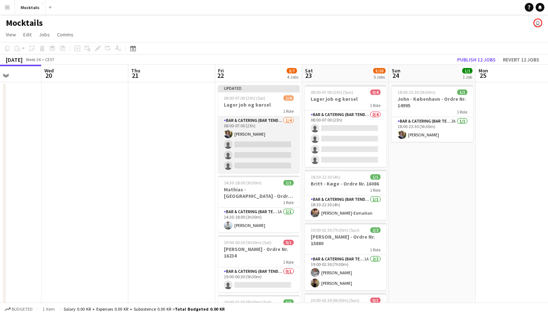
click at [240, 144] on app-card-role "Bar & Catering (Bar Tender) [DATE] 08:00-07:00 (23h) [PERSON_NAME] single-neutr…" at bounding box center [258, 144] width 81 height 56
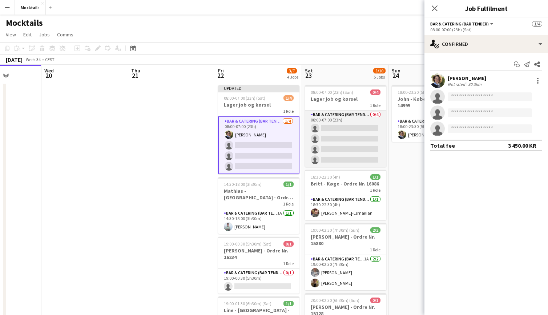
click at [334, 140] on app-card-role "Bar & Catering (Bar Tender) 0/4 08:00-07:00 (23h) single-neutral-actions single…" at bounding box center [345, 138] width 81 height 56
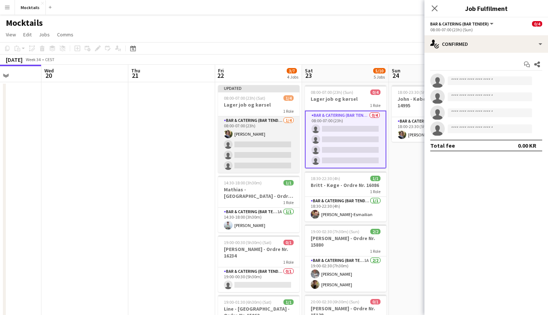
click at [257, 139] on app-card-role "Bar & Catering (Bar Tender) [DATE] 08:00-07:00 (23h) [PERSON_NAME] single-neutr…" at bounding box center [258, 144] width 81 height 56
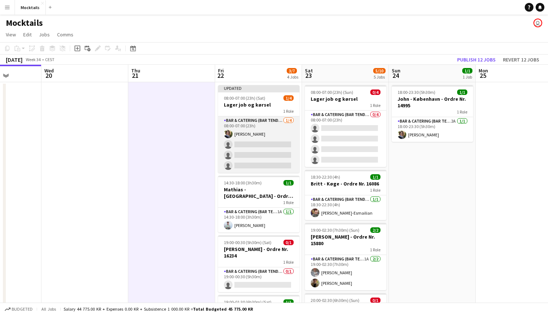
click at [256, 148] on app-card-role "Bar & Catering (Bar Tender) [DATE] 08:00-07:00 (23h) [PERSON_NAME] single-neutr…" at bounding box center [258, 144] width 81 height 56
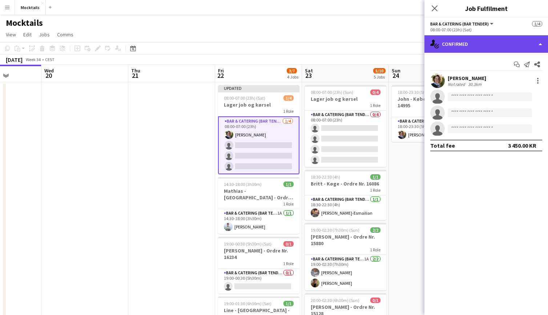
click at [411, 39] on div "single-neutral-actions-check-2 Confirmed" at bounding box center [487, 43] width 124 height 17
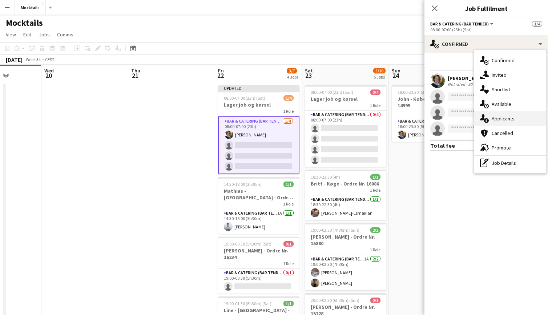
click at [411, 117] on div "single-neutral-actions-information Applicants" at bounding box center [510, 118] width 72 height 15
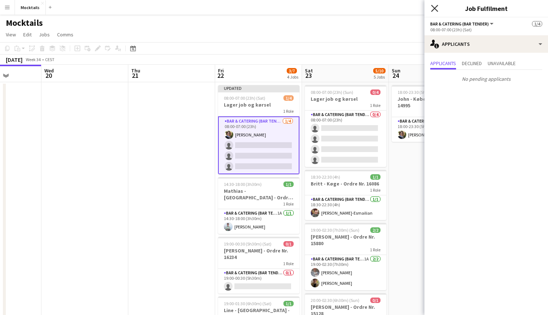
click at [411, 7] on icon "Close pop-in" at bounding box center [434, 8] width 7 height 7
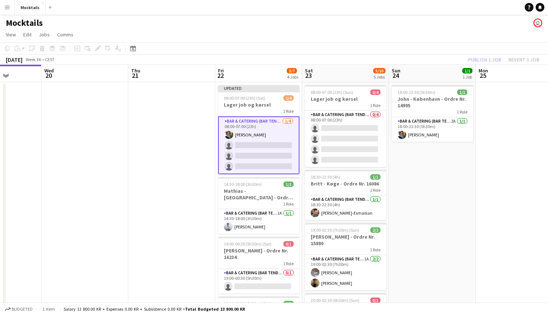
click at [305, 35] on app-page-menu "View Day view expanded Day view collapsed Month view Date picker Jump to today …" at bounding box center [274, 35] width 548 height 14
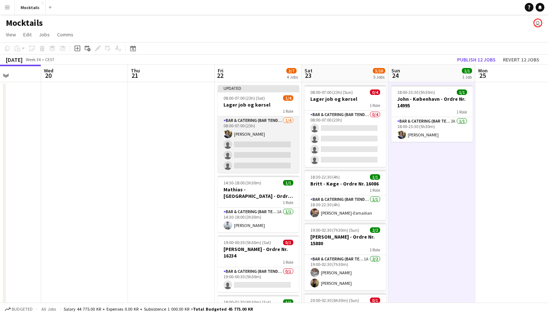
click at [249, 141] on app-card-role "Bar & Catering (Bar Tender) [DATE] 08:00-07:00 (23h) [PERSON_NAME] single-neutr…" at bounding box center [258, 144] width 81 height 56
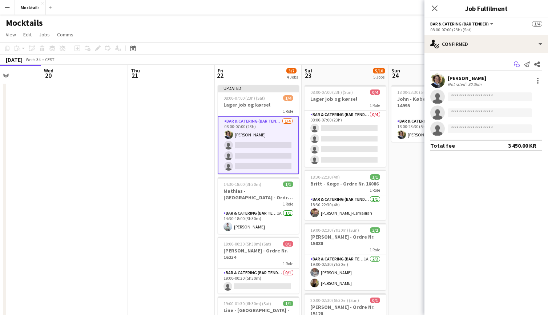
click at [411, 63] on icon "Start chat" at bounding box center [517, 64] width 6 height 6
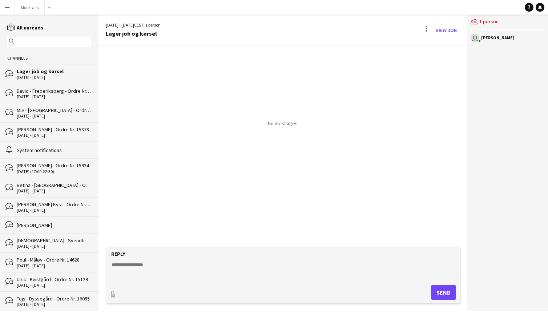
click at [165, 272] on textarea at bounding box center [284, 270] width 347 height 19
click at [146, 264] on textarea "**********" at bounding box center [284, 270] width 347 height 19
type textarea "**********"
click at [411, 296] on button "Send" at bounding box center [443, 292] width 25 height 15
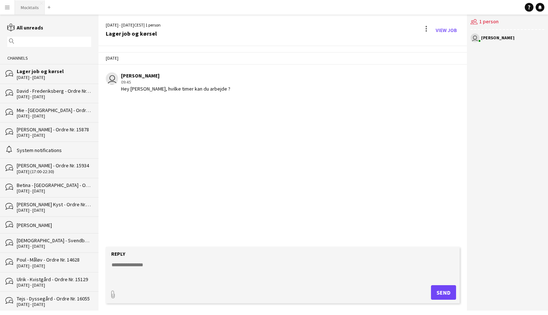
click at [32, 9] on button "Mocktails Close" at bounding box center [30, 7] width 30 height 14
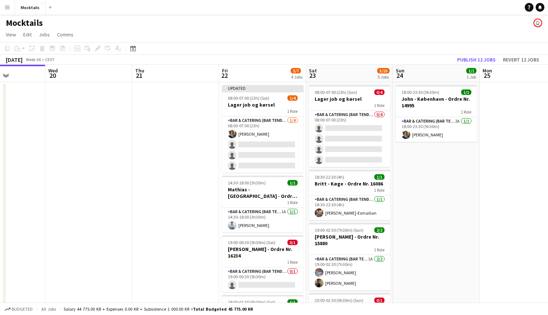
scroll to position [0, 303]
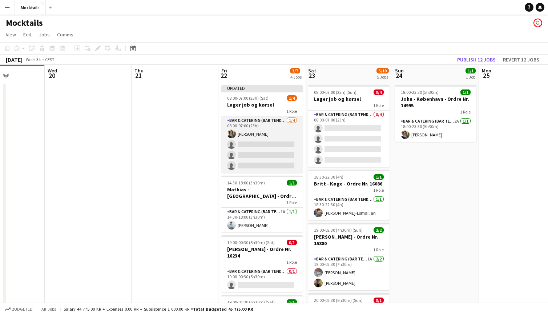
click at [257, 136] on app-card-role "Bar & Catering (Bar Tender) [DATE] 08:00-07:00 (23h) [PERSON_NAME] single-neutr…" at bounding box center [261, 144] width 81 height 56
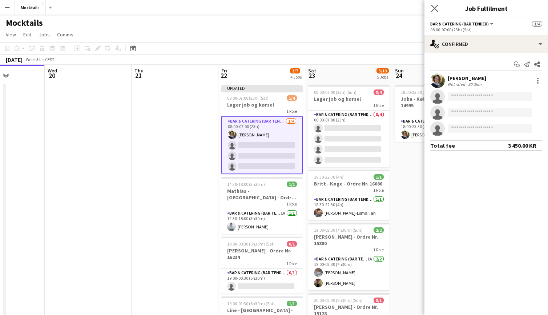
click at [411, 4] on app-icon "Close pop-in" at bounding box center [435, 8] width 11 height 11
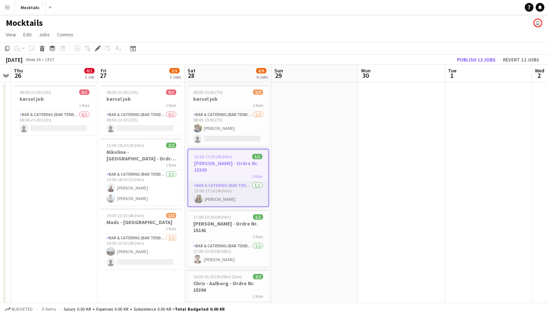
click at [233, 195] on app-card-role "Bar & Catering (Bar Tender) 1/1 13:00-17:30 (4h30m) Maria Ivanova" at bounding box center [228, 193] width 80 height 25
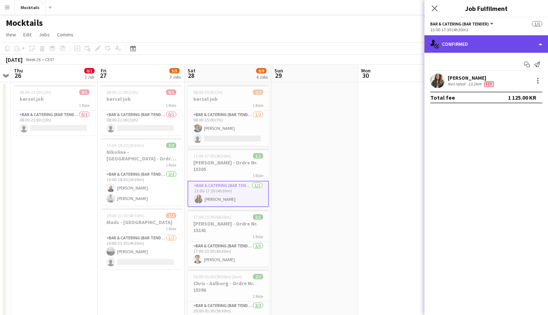
click at [475, 47] on div "single-neutral-actions-check-2 Confirmed" at bounding box center [487, 43] width 124 height 17
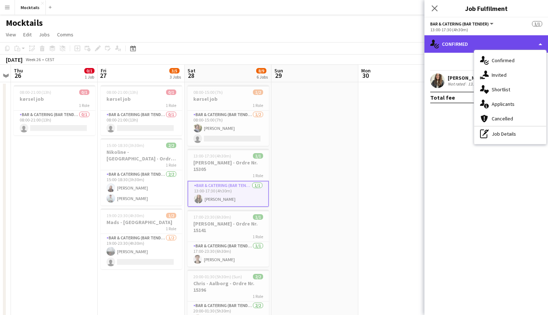
click at [447, 44] on div "single-neutral-actions-check-2 Confirmed" at bounding box center [487, 43] width 124 height 17
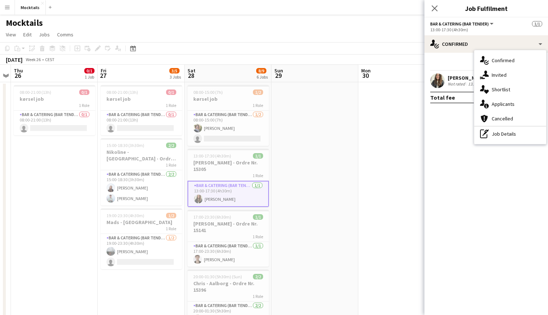
click at [465, 160] on mat-expansion-panel "check Confirmed Start chat Send notification Maria Ivanova Not rated 13.2km Fee…" at bounding box center [487, 184] width 124 height 262
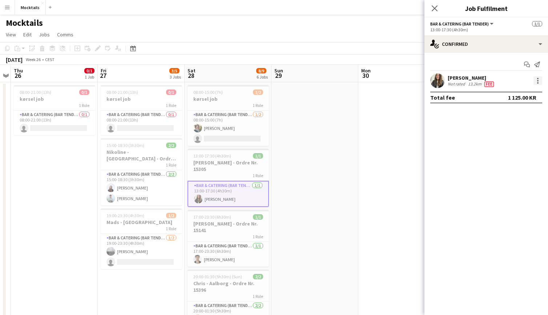
click at [536, 81] on div at bounding box center [538, 80] width 9 height 9
click at [515, 94] on span "Edit fee" at bounding box center [513, 94] width 45 height 7
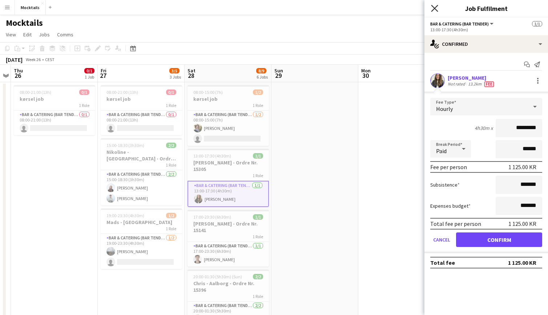
click at [432, 9] on icon "Close pop-in" at bounding box center [434, 8] width 7 height 7
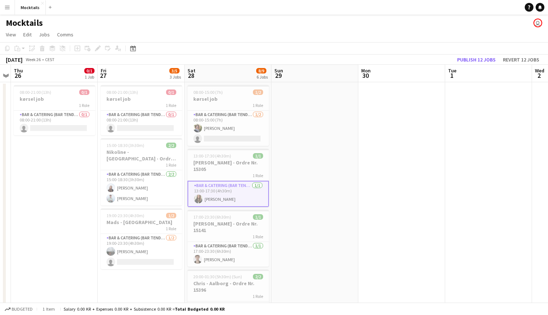
click at [236, 193] on app-card-role "Bar & Catering (Bar Tender) 1/1 13:00-17:30 (4h30m) Maria Ivanova" at bounding box center [228, 194] width 81 height 26
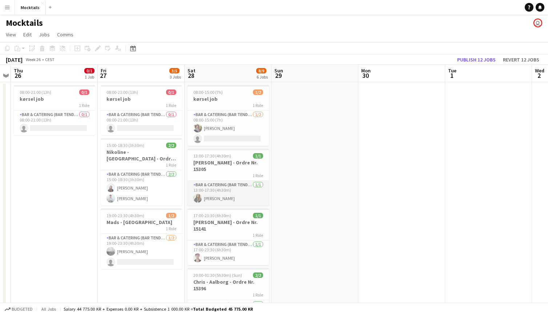
click at [224, 193] on app-card-role "Bar & Catering (Bar Tender) 1/1 13:00-17:30 (4h30m) Maria Ivanova" at bounding box center [228, 193] width 81 height 25
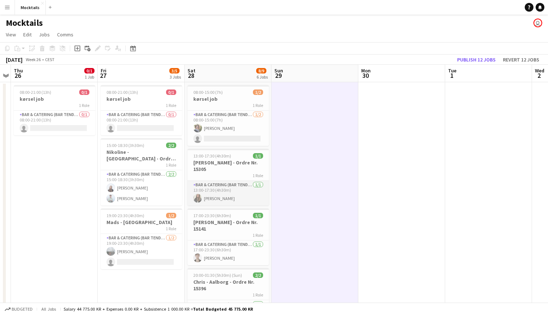
click at [226, 192] on app-card-role "Bar & Catering (Bar Tender) 1/1 13:00-17:30 (4h30m) Maria Ivanova" at bounding box center [228, 193] width 81 height 25
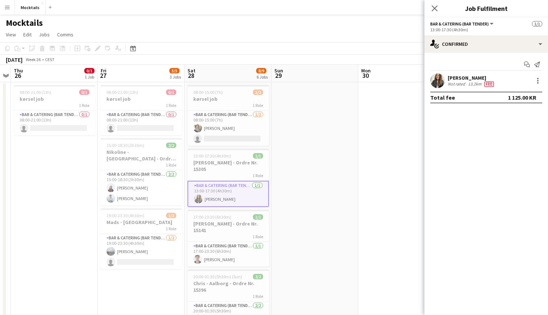
click at [223, 198] on app-card-role "Bar & Catering (Bar Tender) 1/1 13:00-17:30 (4h30m) Maria Ivanova" at bounding box center [228, 194] width 81 height 26
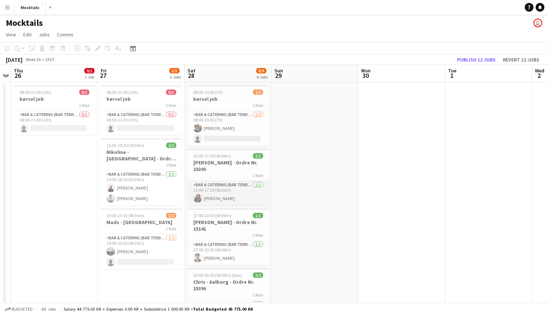
click at [238, 193] on app-card-role "Bar & Catering (Bar Tender) 1/1 13:00-17:30 (4h30m) Maria Ivanova" at bounding box center [228, 193] width 81 height 25
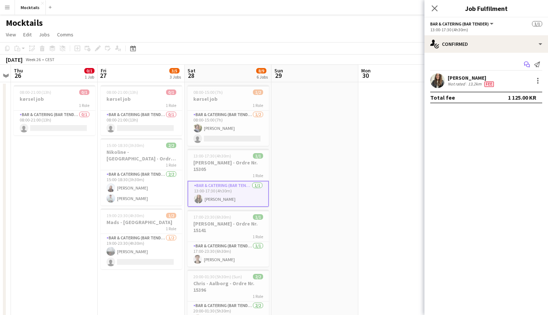
click at [528, 65] on icon "Start chat" at bounding box center [527, 64] width 6 height 6
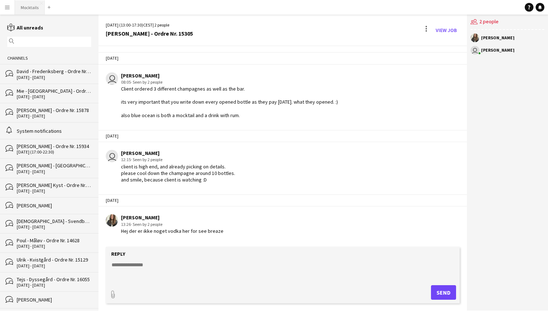
click at [31, 9] on button "Mocktails Close" at bounding box center [30, 7] width 30 height 14
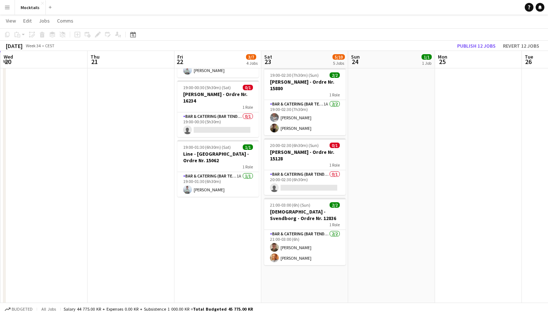
scroll to position [0, 348]
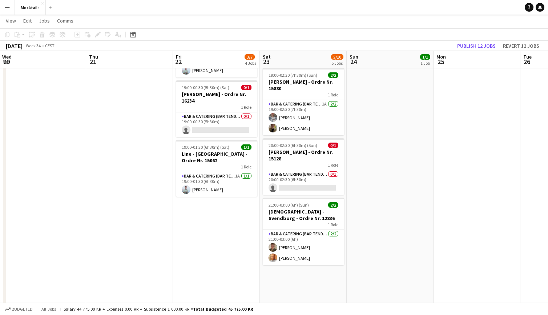
click at [7, 11] on button "Menu" at bounding box center [7, 7] width 15 height 15
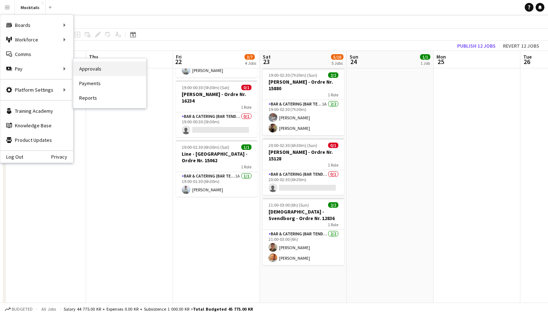
click at [76, 70] on link "Approvals" at bounding box center [109, 68] width 73 height 15
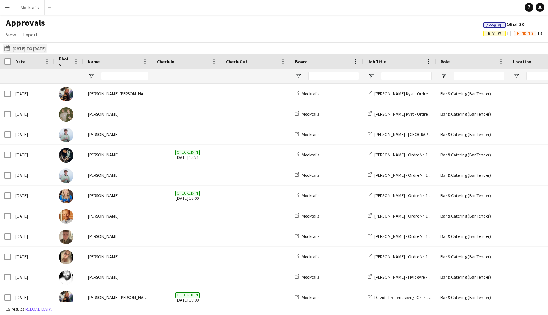
click at [27, 48] on button "15-08-2025 to 18-08-2025 15-08-2025 to 18-08-2025" at bounding box center [25, 48] width 44 height 9
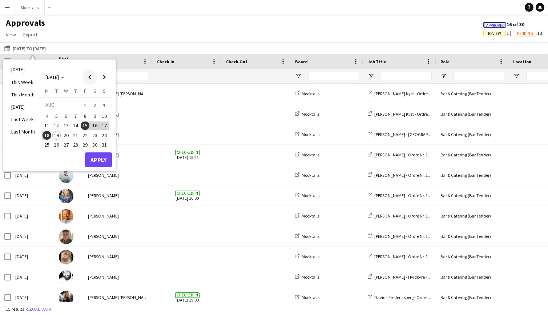
click at [89, 75] on span "Previous month" at bounding box center [90, 77] width 15 height 15
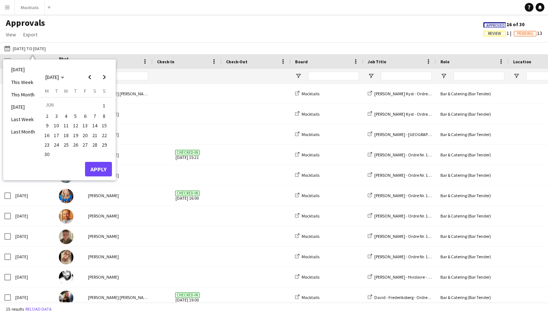
click at [84, 142] on span "27" at bounding box center [85, 144] width 9 height 9
click at [104, 142] on span "29" at bounding box center [104, 144] width 9 height 9
click at [102, 166] on button "Apply" at bounding box center [98, 169] width 27 height 15
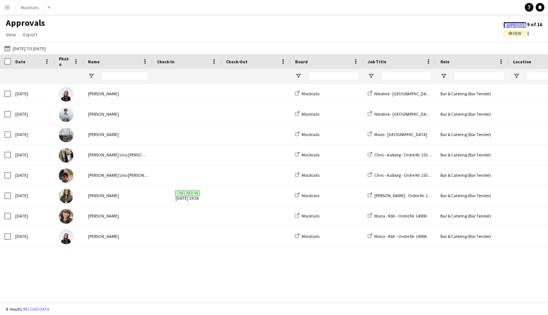
click at [517, 31] on span "Review" at bounding box center [515, 33] width 13 height 5
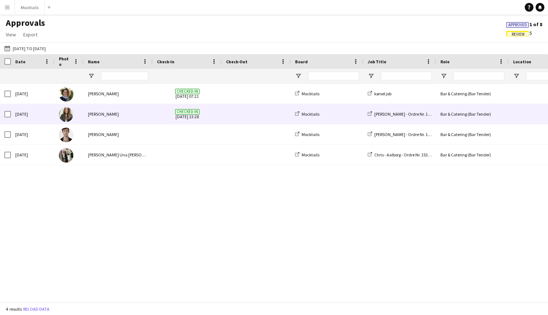
click at [255, 110] on span at bounding box center [256, 114] width 60 height 20
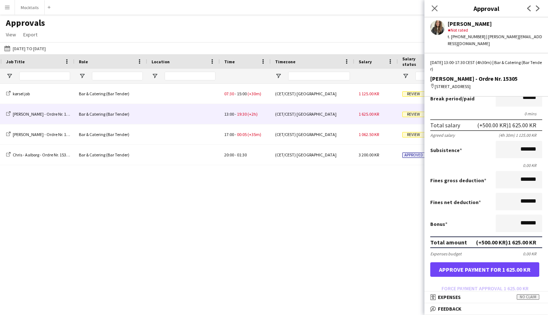
click at [520, 264] on button "Approve payment for 1 625.00 KR" at bounding box center [484, 269] width 109 height 15
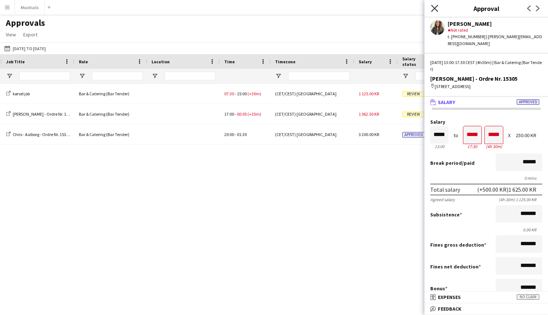
click at [435, 9] on icon "Close pop-in" at bounding box center [434, 8] width 7 height 7
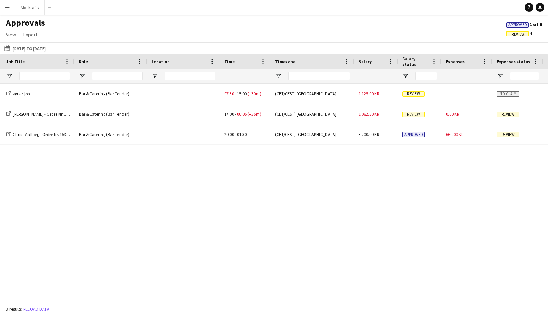
click at [521, 0] on app-navbar "Menu Boards Boards Boards All jobs Status Workforce Workforce My Workforce Recr…" at bounding box center [274, 7] width 548 height 15
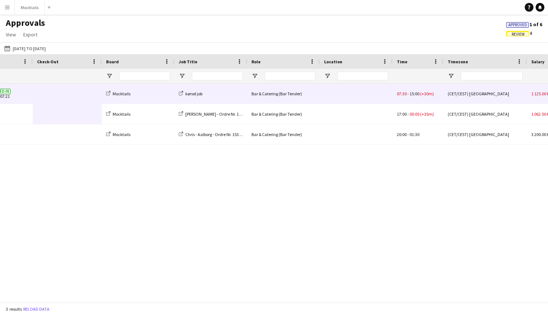
scroll to position [0, 74]
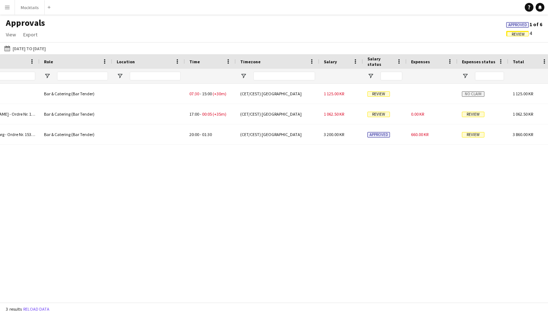
click at [522, 25] on span "Approved" at bounding box center [518, 25] width 19 height 5
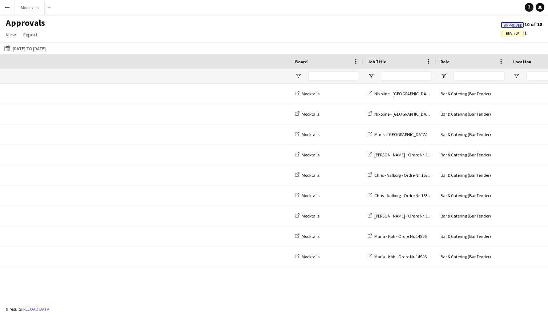
scroll to position [0, 397]
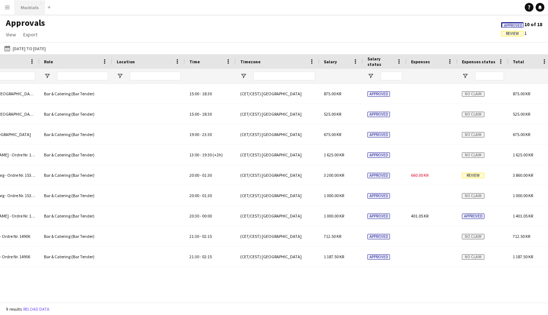
click at [33, 12] on button "Mocktails Close" at bounding box center [30, 7] width 30 height 14
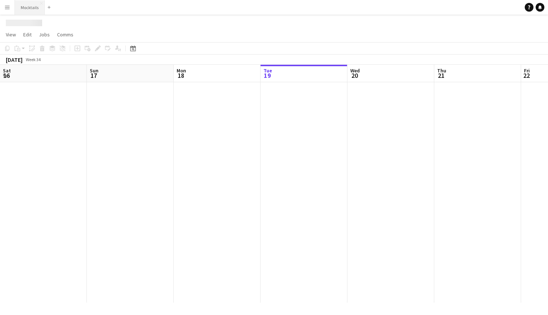
scroll to position [0, 174]
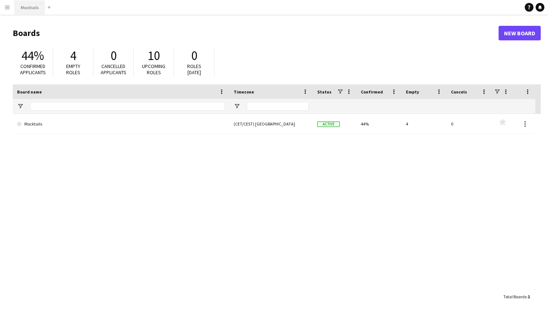
click at [28, 5] on button "Mocktails Close" at bounding box center [30, 7] width 30 height 14
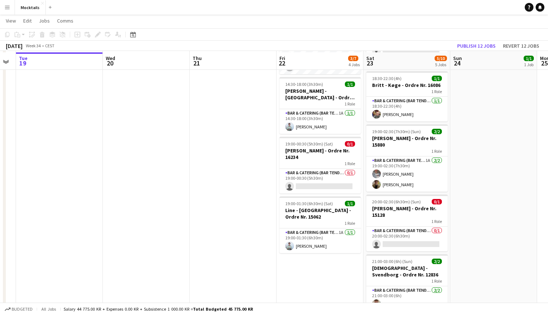
scroll to position [97, 0]
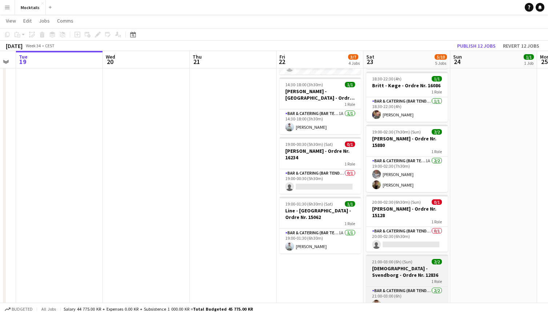
click at [399, 285] on app-job-card "21:00-03:00 (6h) (Sun) 2/2 Christian - Svendborg - Ordre Nr. 12836 1 Role Bar &…" at bounding box center [406, 287] width 81 height 67
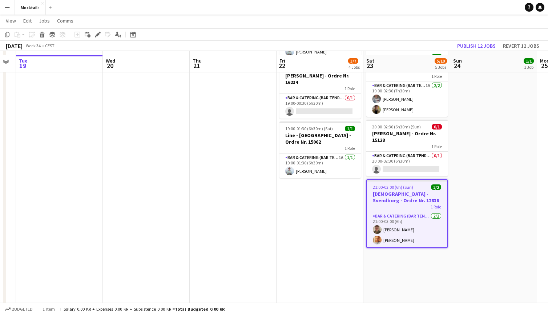
scroll to position [180, 0]
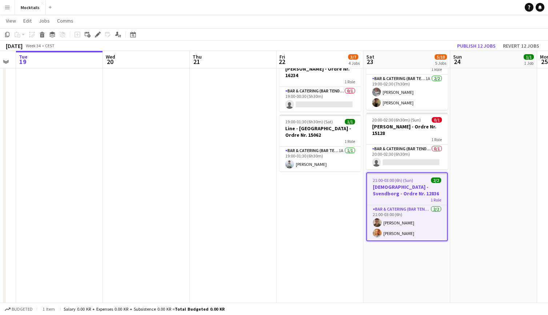
click at [406, 252] on app-date-cell "08:00-07:00 (23h) (Sun) 0/4 Lager job og kørsel 1 Role Bar & Catering (Bar Tend…" at bounding box center [406, 176] width 87 height 548
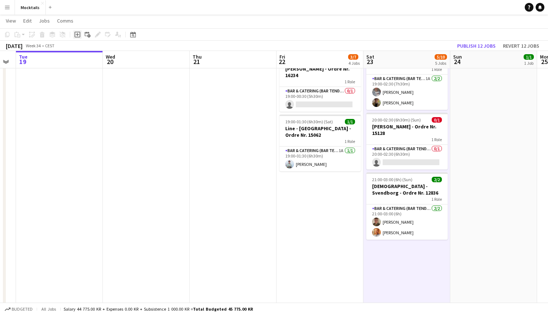
click at [78, 35] on icon "Add job" at bounding box center [78, 35] width 6 height 6
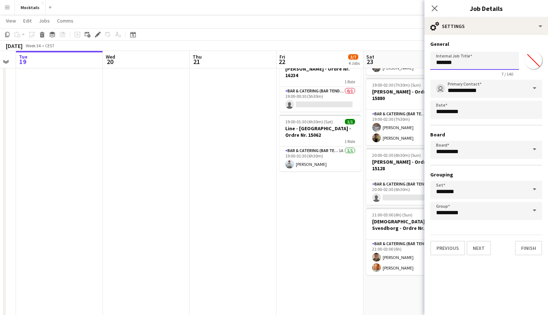
click at [459, 61] on input "*******" at bounding box center [474, 61] width 89 height 18
type input "**********"
click at [484, 246] on button "Next" at bounding box center [479, 248] width 24 height 15
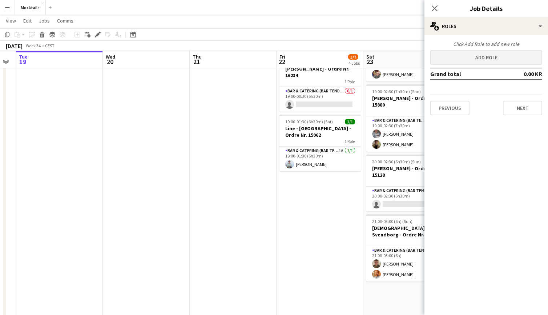
click at [482, 61] on button "Add role" at bounding box center [486, 57] width 112 height 15
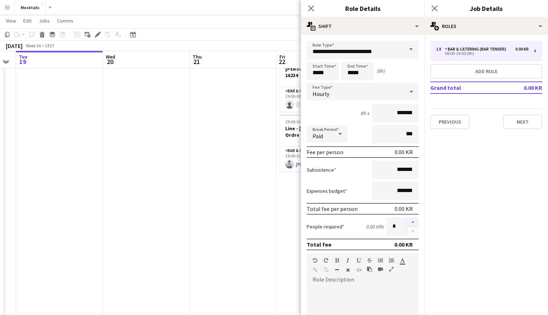
click at [411, 223] on button "button" at bounding box center [413, 221] width 12 height 9
type input "*"
click at [313, 73] on input "*****" at bounding box center [323, 71] width 32 height 18
click at [315, 53] on input "**********" at bounding box center [363, 50] width 112 height 18
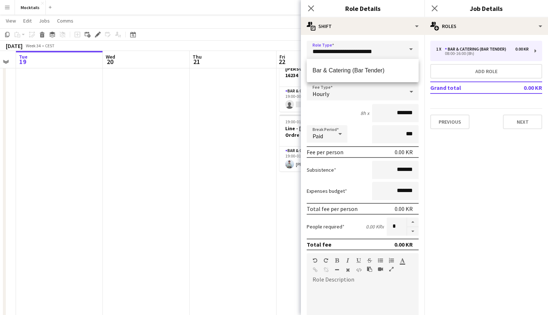
click at [344, 111] on div "8h x *******" at bounding box center [363, 113] width 112 height 18
click at [315, 70] on input "*****" at bounding box center [323, 71] width 32 height 18
type input "*****"
click at [351, 73] on input "*****" at bounding box center [358, 71] width 32 height 18
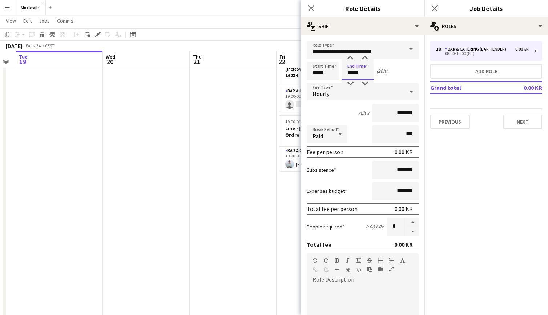
click at [351, 73] on input "*****" at bounding box center [358, 71] width 32 height 18
click at [369, 61] on div at bounding box center [365, 58] width 15 height 7
click at [367, 81] on div at bounding box center [365, 83] width 15 height 7
type input "*****"
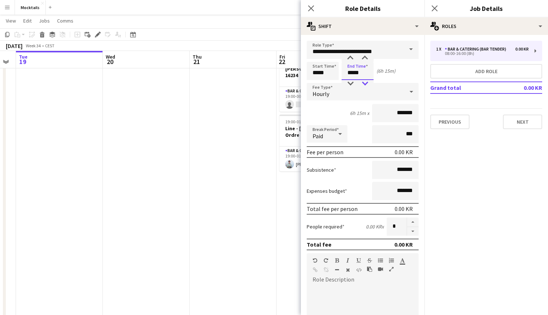
click at [367, 82] on div at bounding box center [365, 83] width 15 height 7
click at [398, 70] on div "Start Time ***** End Time ***** (6h)" at bounding box center [363, 71] width 112 height 18
paste div
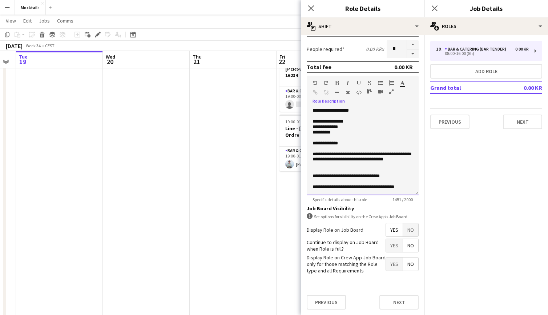
scroll to position [0, 0]
click at [361, 124] on p "**********" at bounding box center [363, 126] width 100 height 5
click at [366, 122] on p "**********" at bounding box center [363, 121] width 100 height 5
click at [356, 128] on p "**********" at bounding box center [363, 126] width 100 height 5
click at [398, 304] on button "Next" at bounding box center [398, 302] width 39 height 15
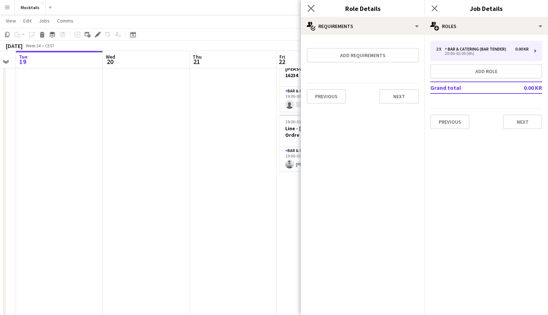
click at [314, 4] on app-icon "Close pop-in" at bounding box center [311, 8] width 11 height 11
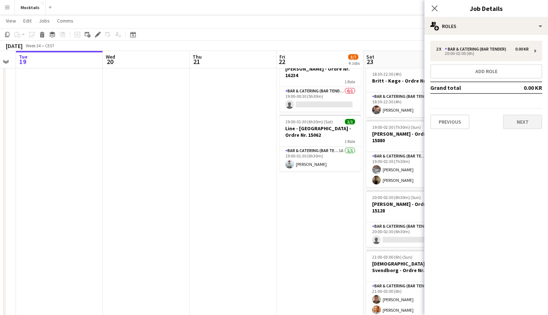
click at [529, 126] on button "Next" at bounding box center [522, 121] width 39 height 15
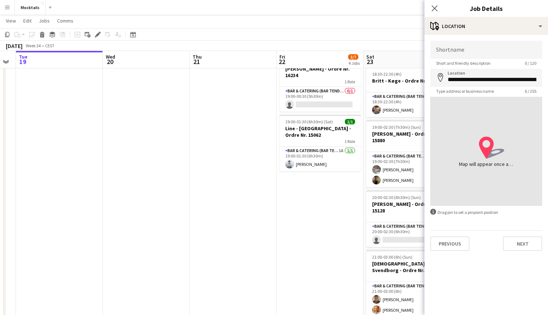
type input "**********"
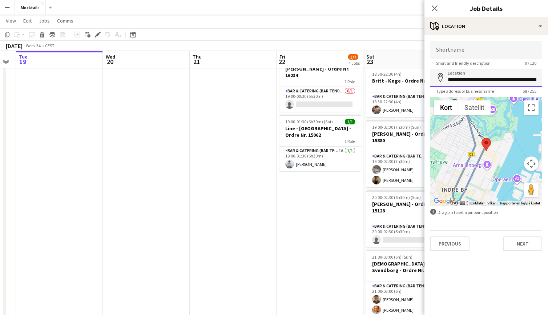
click at [501, 78] on input "**********" at bounding box center [486, 78] width 112 height 18
click at [432, 7] on icon "Close pop-in" at bounding box center [434, 8] width 7 height 7
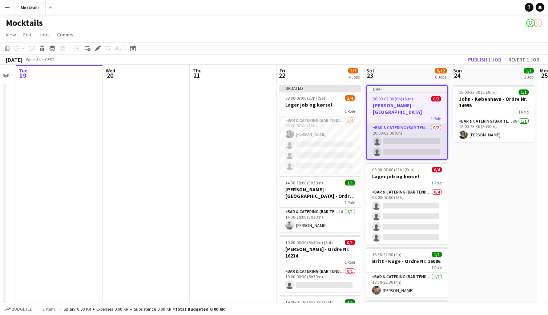
click at [411, 137] on app-card-role "Bar & Catering (Bar Tender) 0/2 20:00-02:00 (6h) single-neutral-actions single-…" at bounding box center [407, 141] width 80 height 35
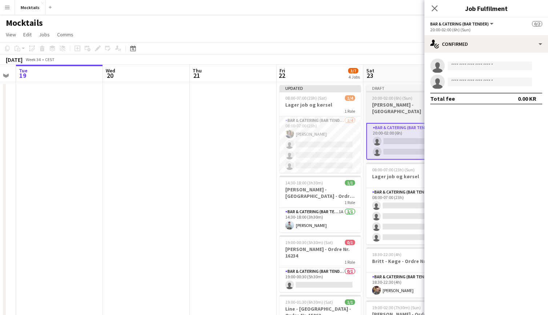
click at [397, 114] on div "1 Role" at bounding box center [406, 117] width 81 height 6
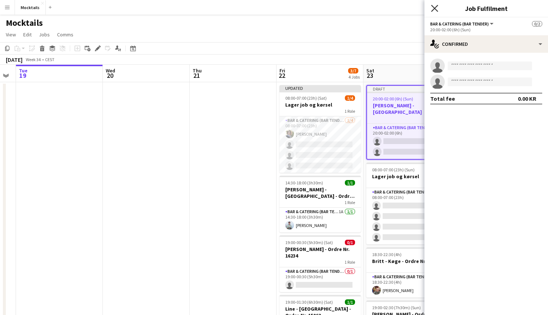
click at [434, 9] on icon at bounding box center [434, 8] width 7 height 7
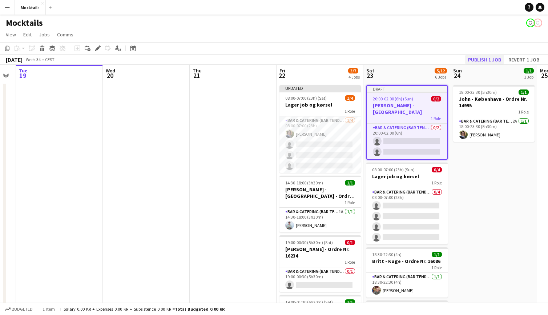
click at [485, 59] on button "Publish 1 job" at bounding box center [484, 59] width 39 height 9
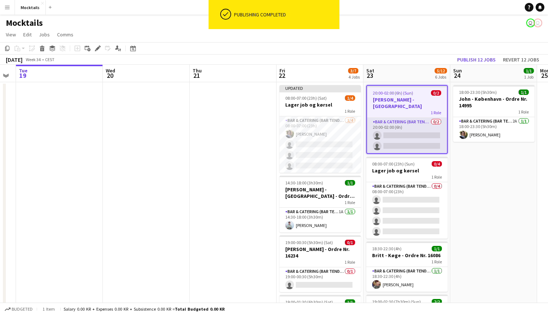
click at [418, 129] on app-card-role "Bar & Catering (Bar Tender) 0/2 20:00-02:00 (6h) single-neutral-actions single-…" at bounding box center [407, 135] width 80 height 35
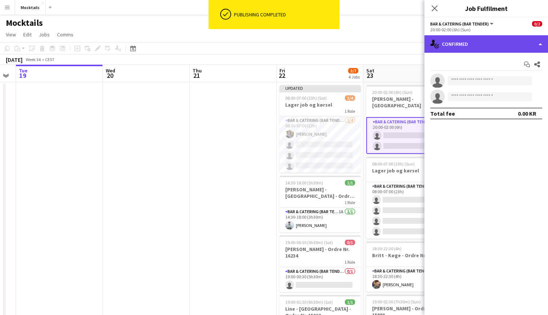
click at [483, 42] on div "single-neutral-actions-check-2 Confirmed" at bounding box center [487, 43] width 124 height 17
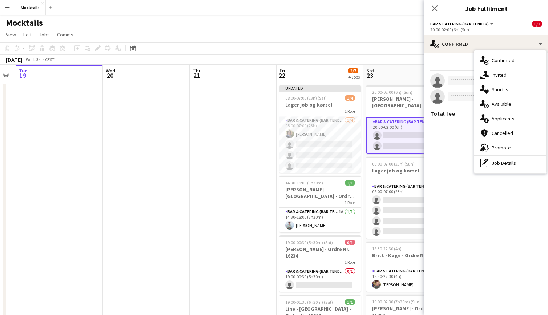
click at [384, 33] on app-page-menu "View Day view expanded Day view collapsed Month view Date picker Jump to today …" at bounding box center [274, 35] width 548 height 14
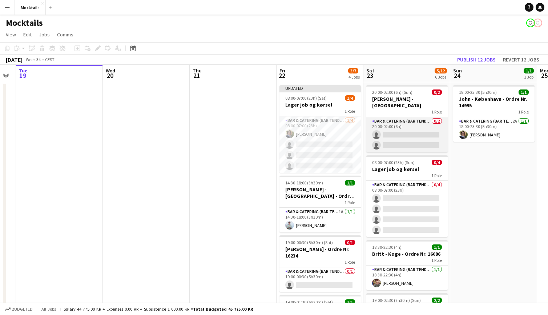
click at [407, 129] on app-card-role "Bar & Catering (Bar Tender) 0/2 20:00-02:00 (6h) single-neutral-actions single-…" at bounding box center [406, 134] width 81 height 35
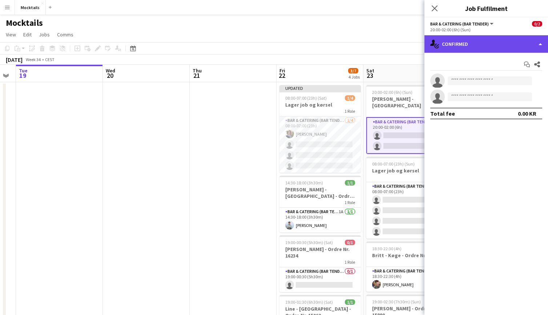
click at [483, 48] on div "single-neutral-actions-check-2 Confirmed" at bounding box center [487, 43] width 124 height 17
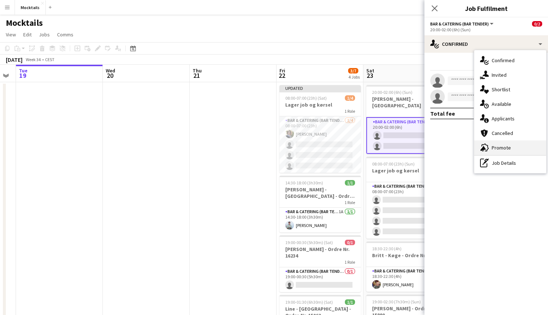
click at [505, 149] on div "advertising-megaphone Promote" at bounding box center [510, 147] width 72 height 15
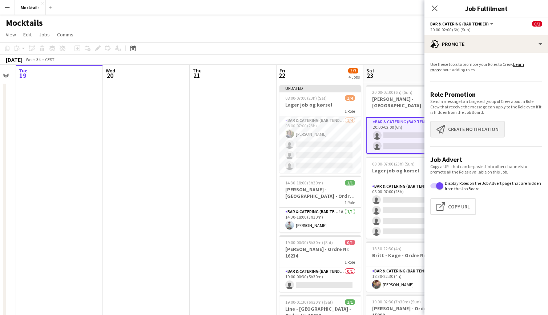
click at [463, 124] on button "Create notification Create notification" at bounding box center [467, 129] width 75 height 17
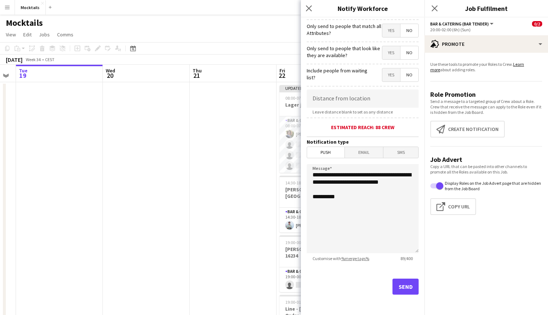
scroll to position [85, 0]
click at [408, 284] on button "Send" at bounding box center [406, 286] width 26 height 16
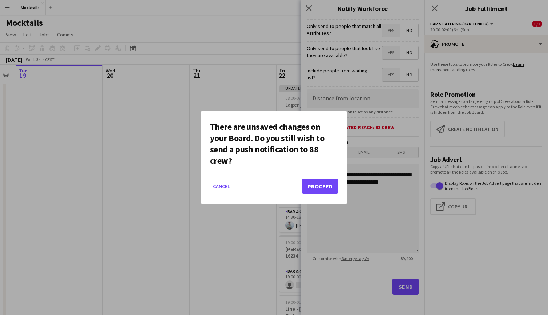
click at [323, 189] on button "Proceed" at bounding box center [320, 186] width 36 height 15
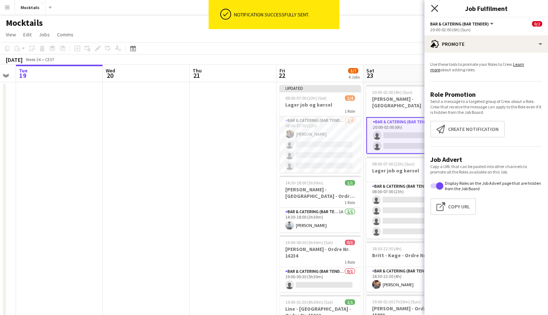
click at [437, 8] on icon "Close pop-in" at bounding box center [434, 8] width 7 height 7
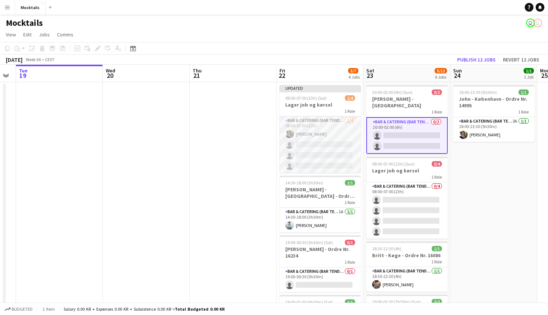
click at [329, 130] on app-card-role "Bar & Catering (Bar Tender) [DATE] 08:00-07:00 (23h) [PERSON_NAME] single-neutr…" at bounding box center [320, 144] width 81 height 56
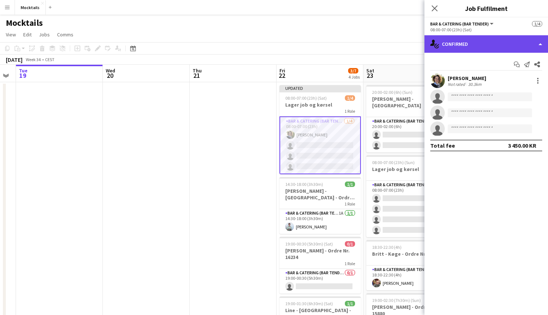
click at [466, 46] on div "single-neutral-actions-check-2 Confirmed" at bounding box center [487, 43] width 124 height 17
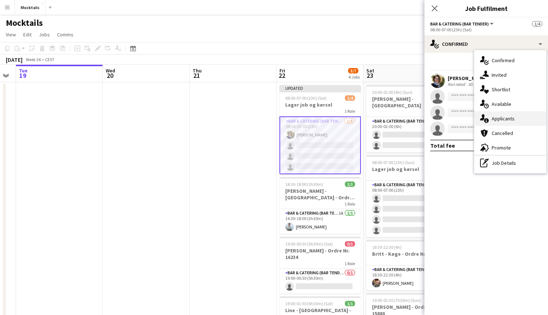
click at [492, 120] on div "single-neutral-actions-information Applicants" at bounding box center [510, 118] width 72 height 15
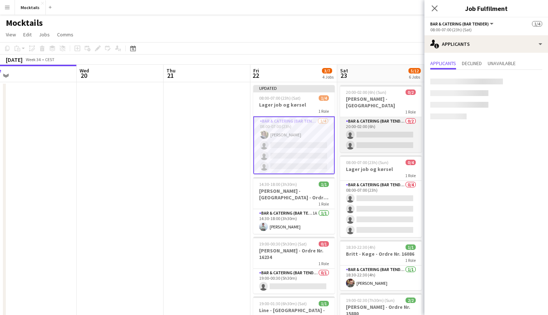
scroll to position [0, 290]
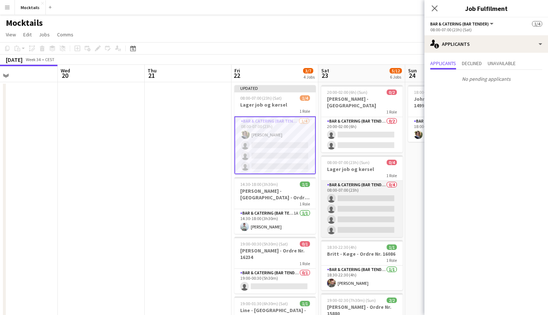
click at [353, 207] on app-card-role "Bar & Catering (Bar Tender) 0/4 08:00-07:00 (23h) single-neutral-actions single…" at bounding box center [361, 209] width 81 height 56
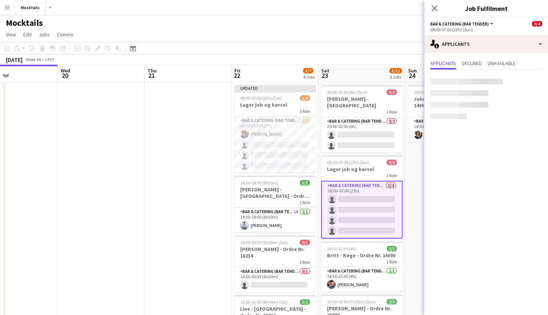
scroll to position [0, 340]
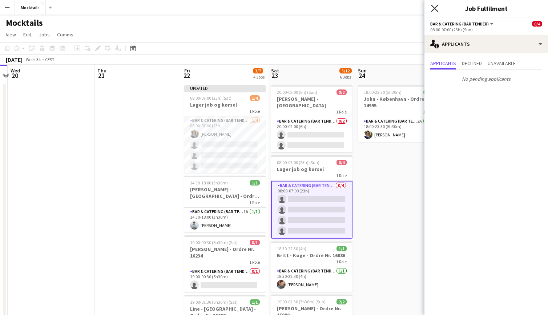
click at [433, 9] on icon "Close pop-in" at bounding box center [434, 8] width 7 height 7
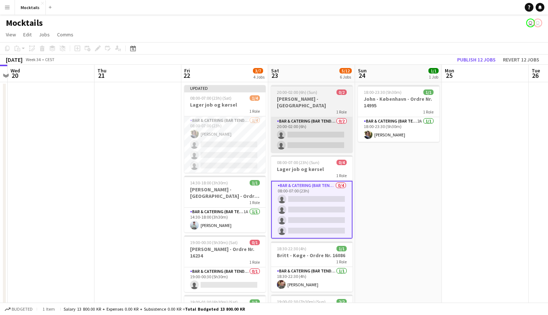
scroll to position [0, 0]
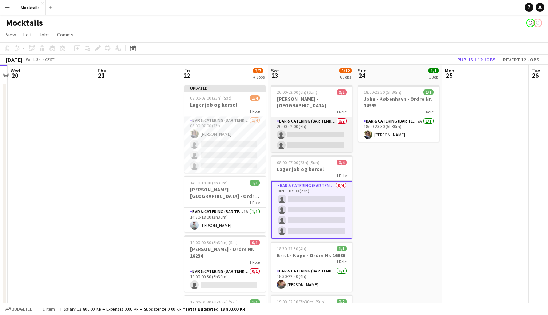
click at [321, 135] on app-card-role "Bar & Catering (Bar Tender) 0/2 20:00-02:00 (6h) single-neutral-actions single-…" at bounding box center [311, 134] width 81 height 35
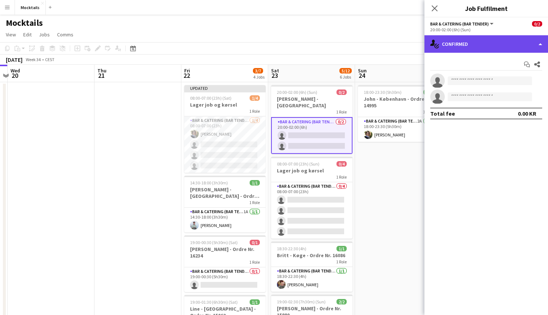
click at [476, 47] on div "single-neutral-actions-check-2 Confirmed" at bounding box center [487, 43] width 124 height 17
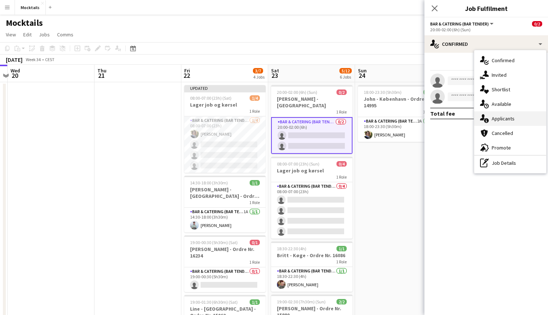
click at [505, 118] on div "single-neutral-actions-information Applicants" at bounding box center [510, 118] width 72 height 15
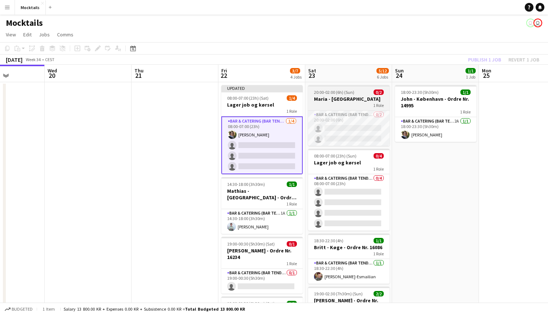
click at [335, 103] on div "1 Role" at bounding box center [348, 105] width 81 height 6
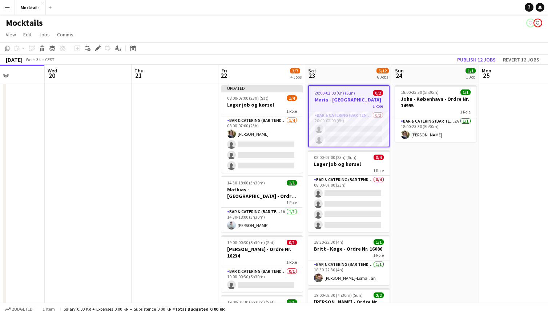
click at [335, 103] on div "1 Role" at bounding box center [349, 106] width 80 height 6
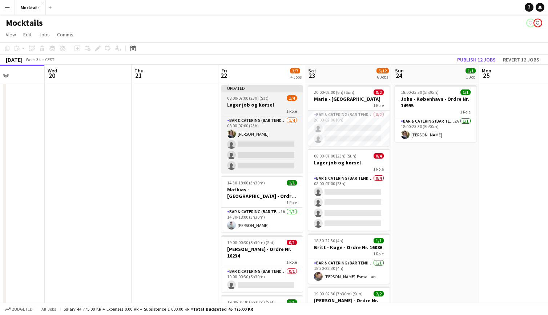
click at [275, 101] on h3 "Lager job og kørsel" at bounding box center [261, 104] width 81 height 7
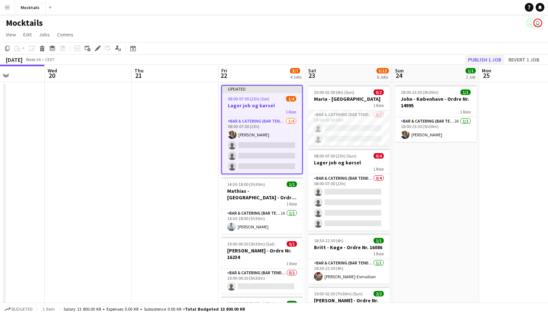
click at [496, 59] on button "Publish 1 job" at bounding box center [484, 59] width 39 height 9
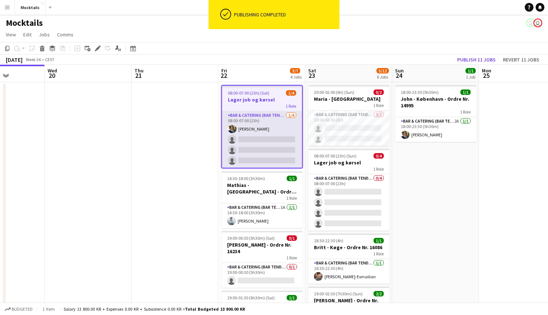
click at [266, 128] on app-card-role "Bar & Catering (Bar Tender) [DATE] 08:00-07:00 (23h) [PERSON_NAME] single-neutr…" at bounding box center [262, 139] width 80 height 56
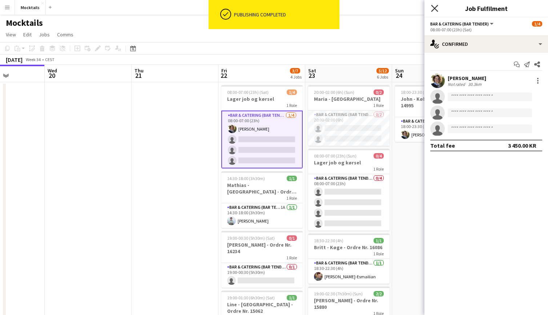
click at [433, 6] on icon "Close pop-in" at bounding box center [434, 8] width 7 height 7
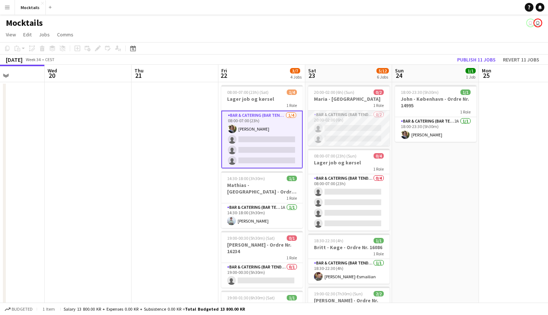
click at [340, 136] on app-card-role "Bar & Catering (Bar Tender) 0/2 20:00-02:00 (6h) single-neutral-actions single-…" at bounding box center [348, 127] width 81 height 35
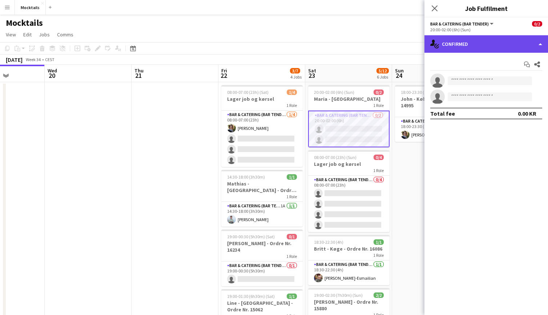
click at [490, 49] on div "single-neutral-actions-check-2 Confirmed" at bounding box center [487, 43] width 124 height 17
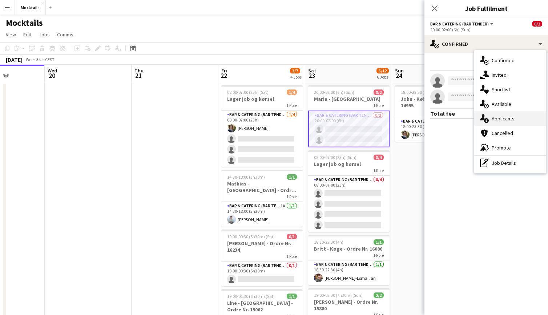
click at [502, 120] on div "single-neutral-actions-information Applicants" at bounding box center [510, 118] width 72 height 15
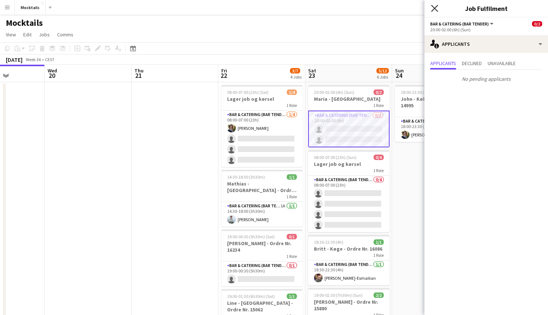
click at [434, 7] on icon "Close pop-in" at bounding box center [434, 8] width 7 height 7
